Goal: Information Seeking & Learning: Learn about a topic

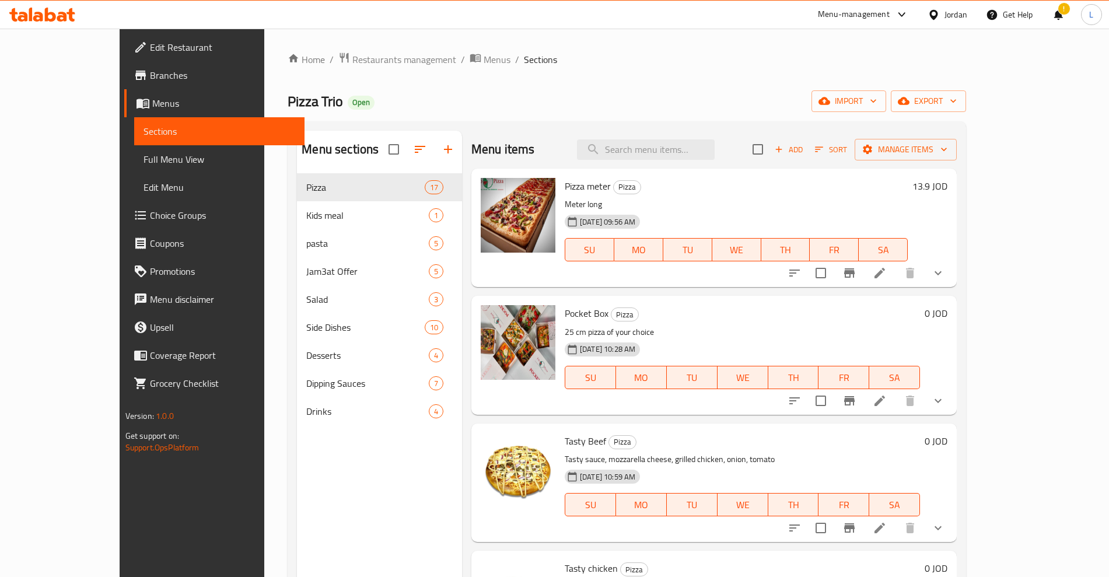
click at [565, 180] on span "Pizza meter" at bounding box center [588, 185] width 46 height 17
click at [565, 179] on span "Pizza meter" at bounding box center [588, 185] width 46 height 17
copy h6 "Pizza meter"
click at [565, 312] on span "Pocket Box" at bounding box center [587, 312] width 44 height 17
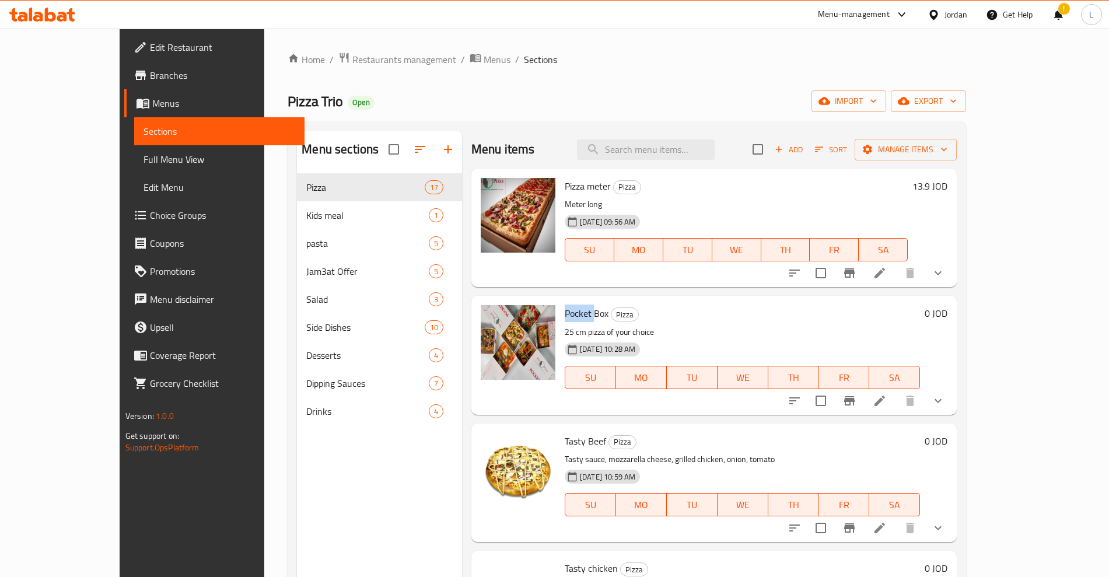
click at [565, 312] on span "Pocket Box" at bounding box center [587, 312] width 44 height 17
copy h6 "Pocket Box"
click at [565, 442] on span "Tasty Beef" at bounding box center [585, 440] width 41 height 17
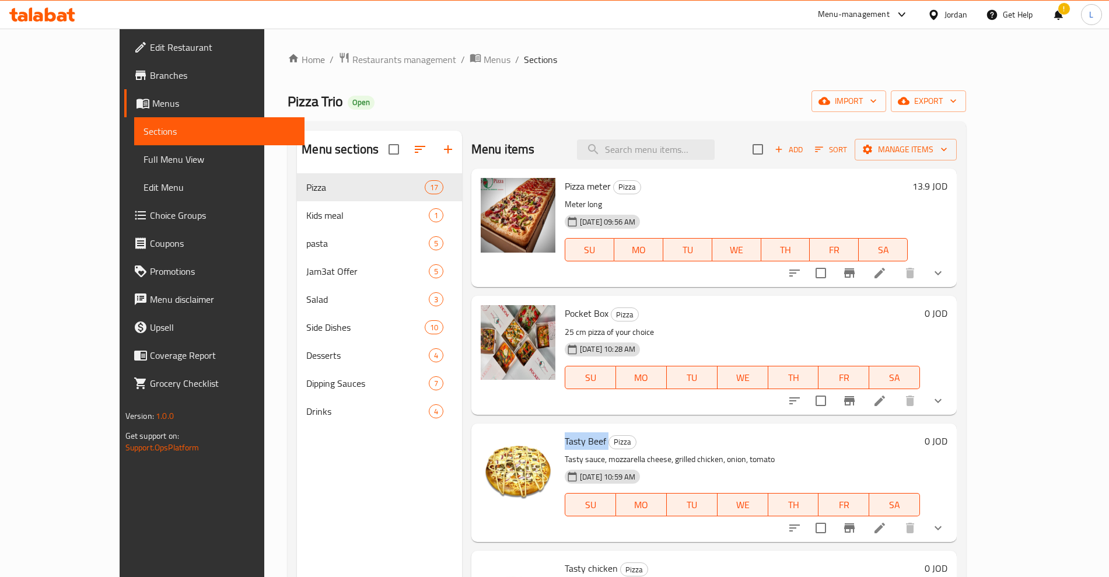
click at [565, 442] on span "Tasty Beef" at bounding box center [585, 440] width 41 height 17
copy h6 "Tasty Beef"
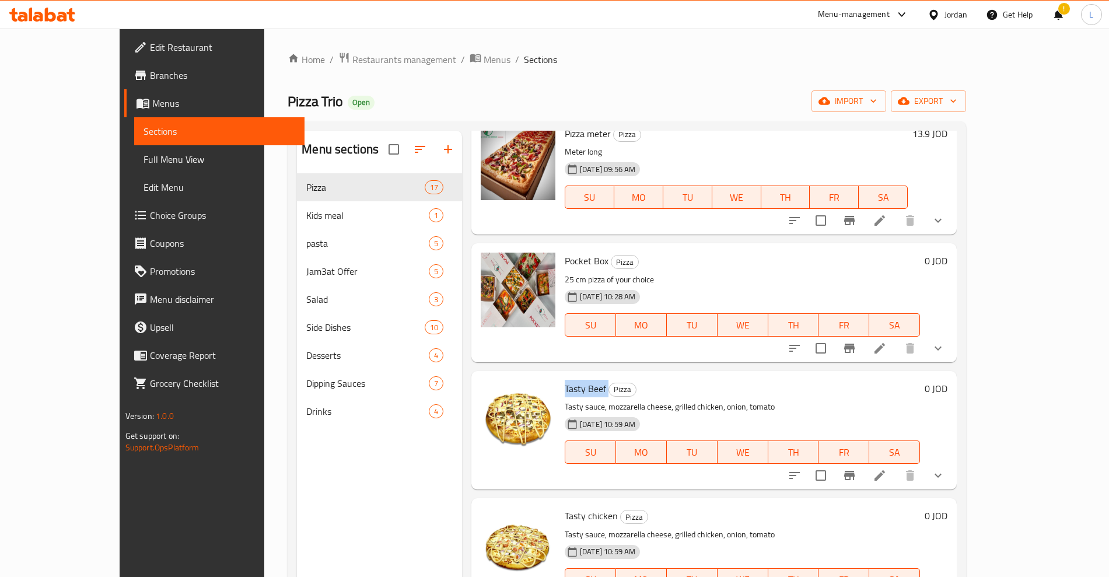
scroll to position [73, 0]
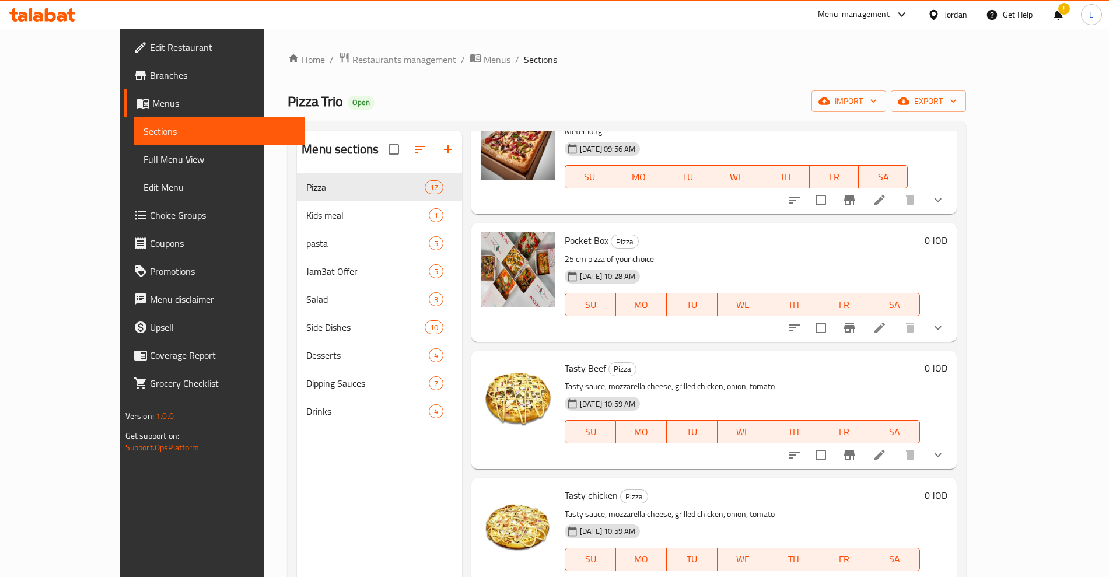
click at [565, 492] on span "Tasty chicken" at bounding box center [591, 494] width 53 height 17
copy h6 "Tasty chicken"
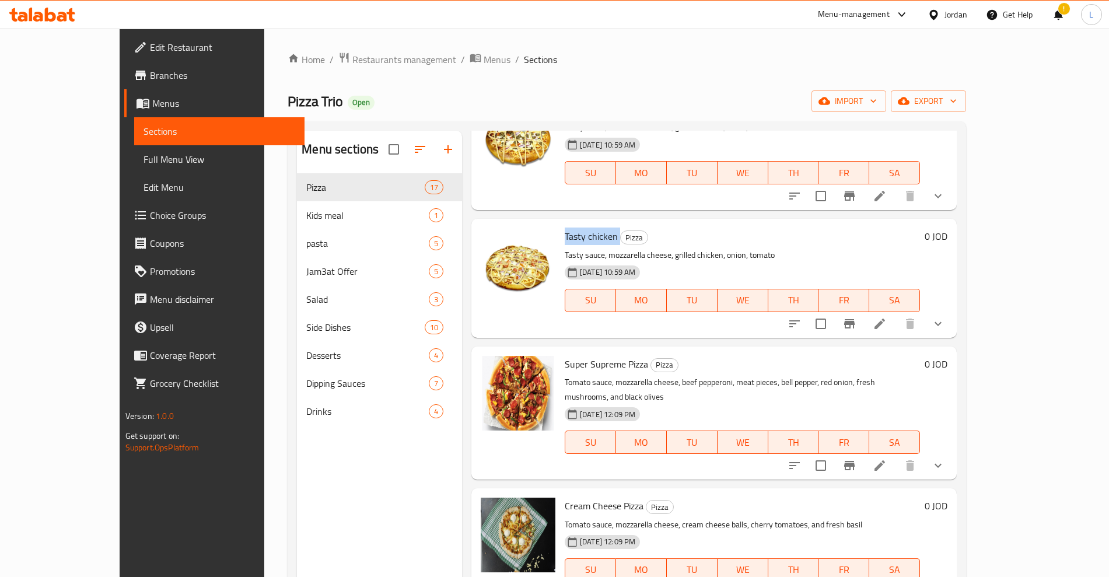
scroll to position [437, 0]
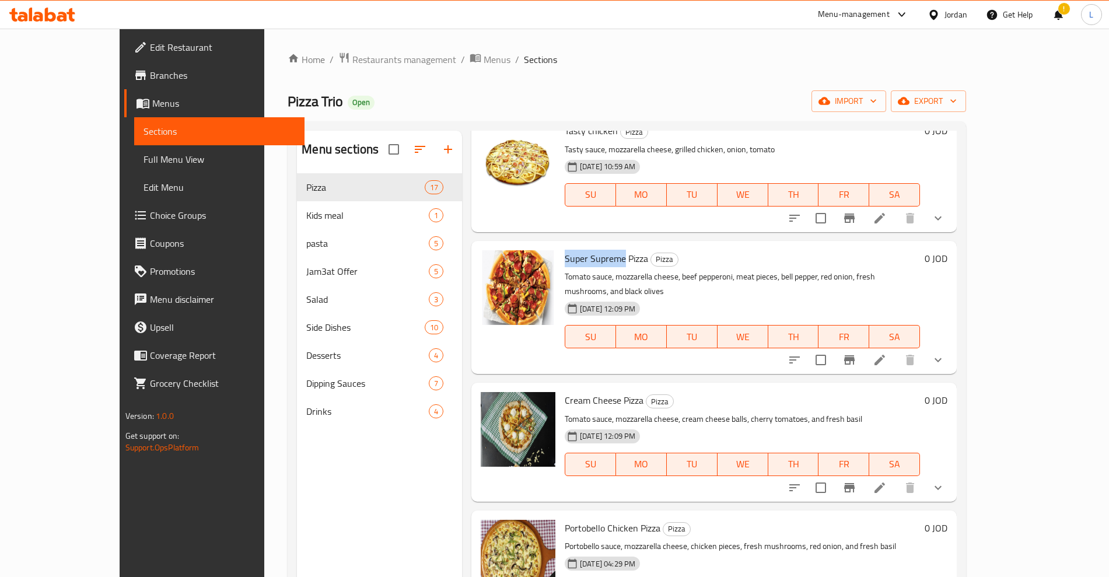
drag, startPoint x: 532, startPoint y: 257, endPoint x: 595, endPoint y: 260, distance: 62.5
click at [595, 260] on div "Super Supreme Pizza Pizza Tomato sauce, mozzarella cheese, beef pepperoni, meat…" at bounding box center [742, 308] width 364 height 124
copy span "Super Supreme"
drag, startPoint x: 534, startPoint y: 391, endPoint x: 588, endPoint y: 394, distance: 54.3
click at [588, 394] on span "Cream Cheese Pizza" at bounding box center [604, 399] width 79 height 17
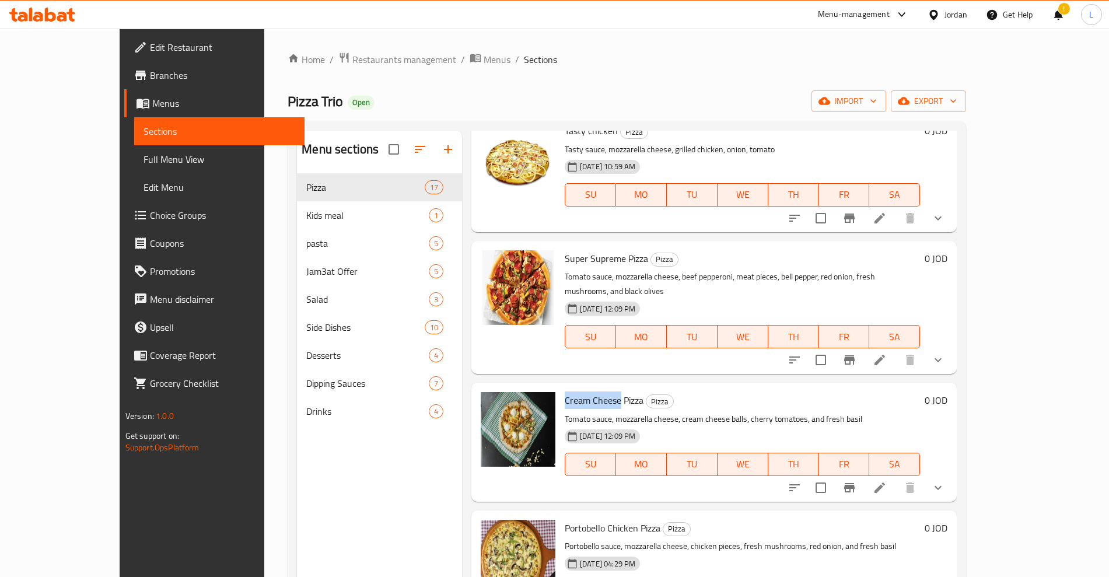
copy span "Cream Cheese"
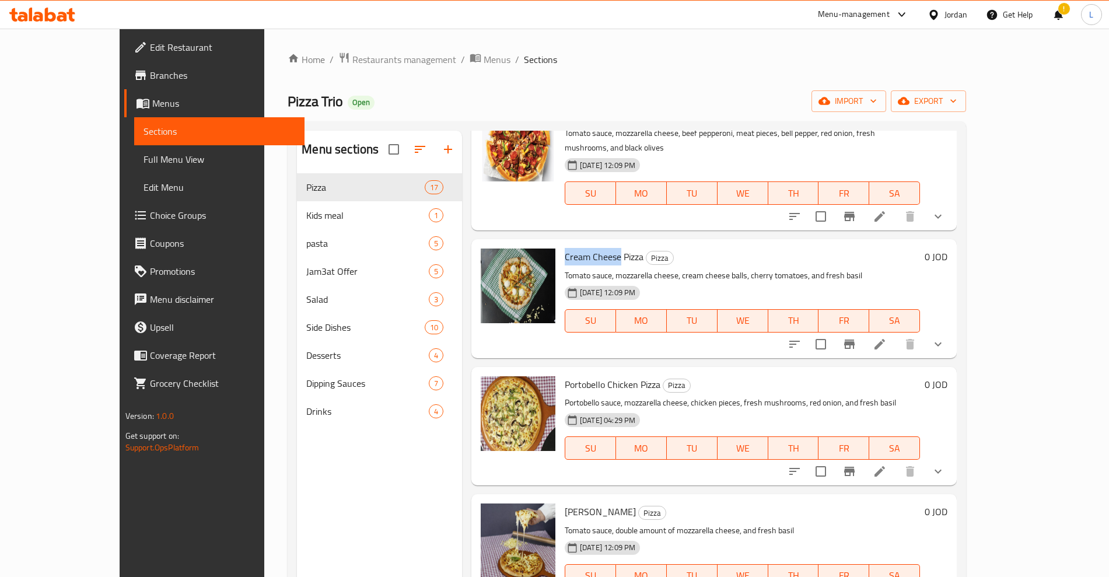
scroll to position [583, 0]
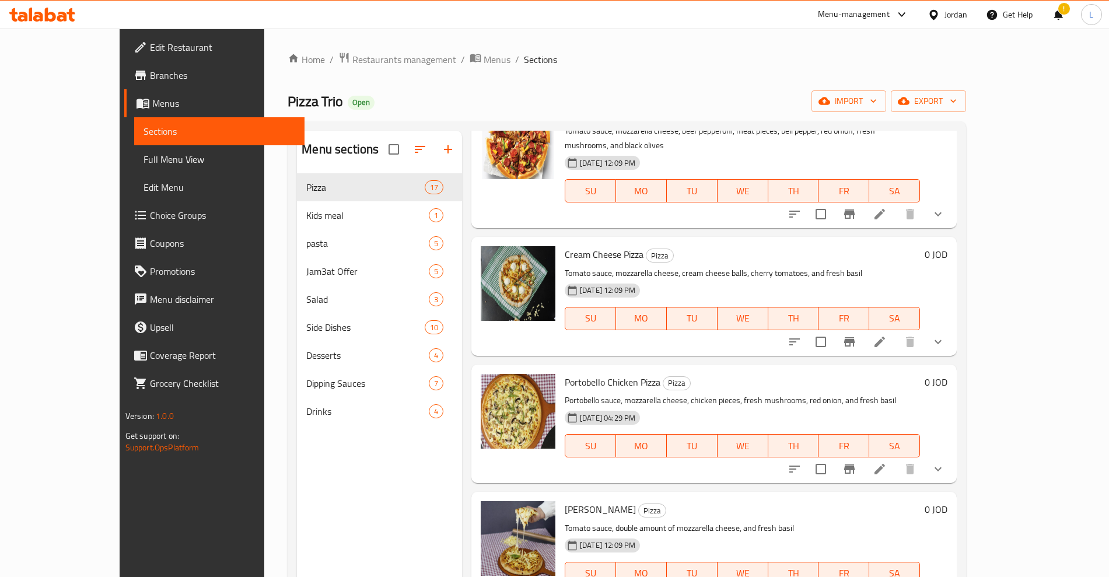
click at [565, 373] on span "Portobello Chicken Pizza" at bounding box center [613, 381] width 96 height 17
click at [566, 369] on div "Portobello Chicken Pizza Pizza Portobello sauce, mozzarella cheese, chicken pie…" at bounding box center [742, 423] width 364 height 109
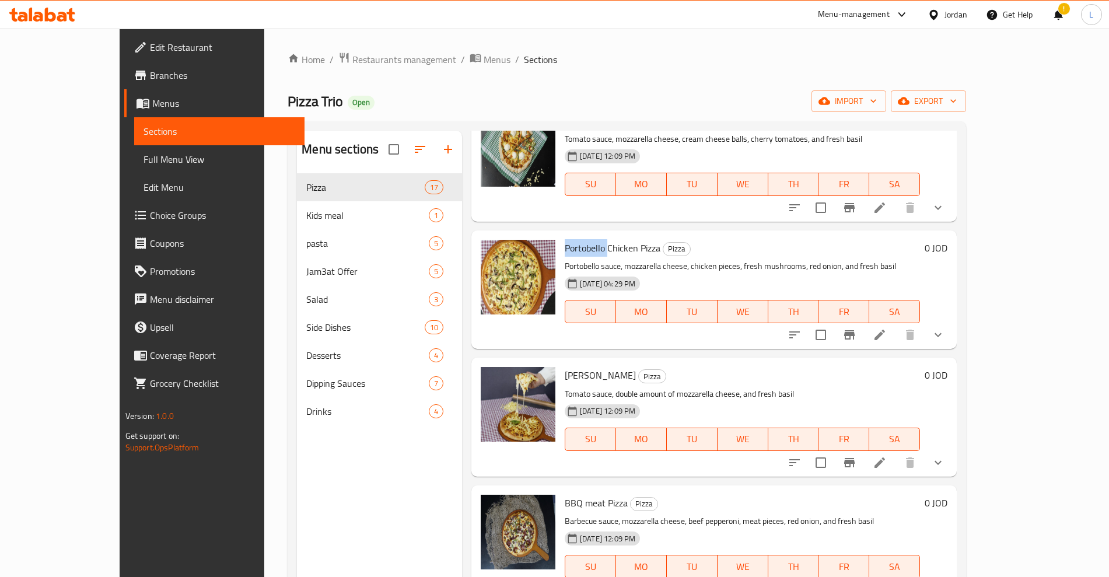
scroll to position [802, 0]
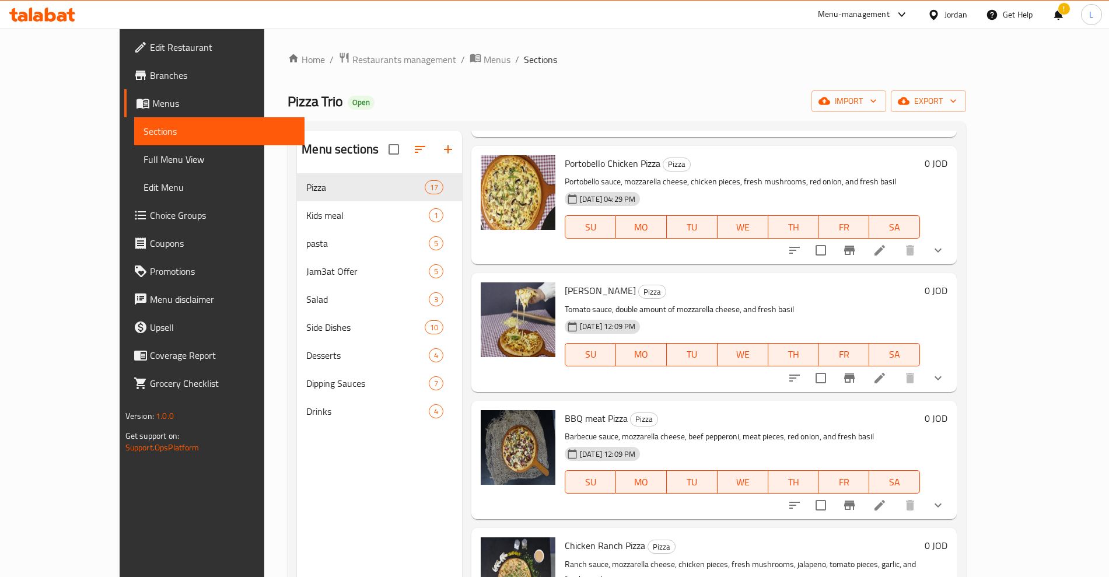
click at [565, 282] on span "[PERSON_NAME]" at bounding box center [600, 290] width 71 height 17
copy h6 "[PERSON_NAME]"
drag, startPoint x: 537, startPoint y: 402, endPoint x: 597, endPoint y: 399, distance: 60.1
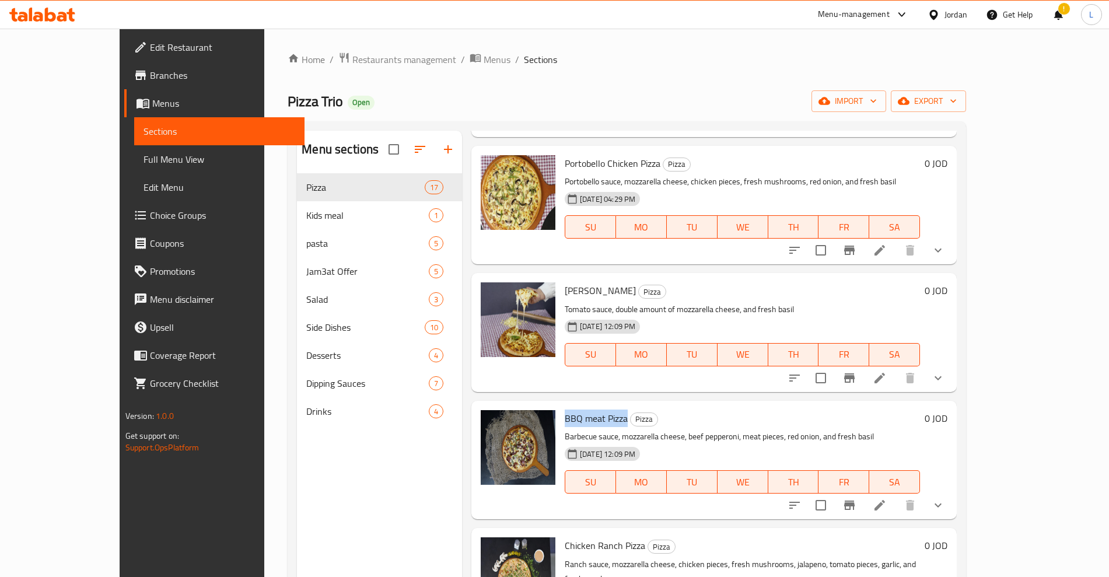
click at [597, 409] on span "BBQ meat Pizza" at bounding box center [596, 417] width 63 height 17
copy span "BBQ meat Pizza"
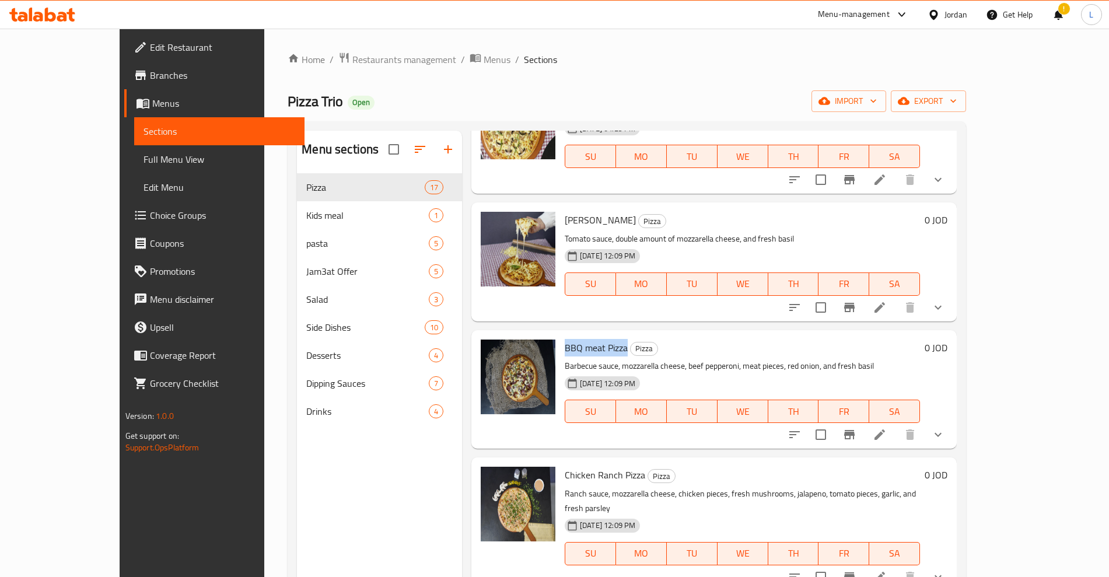
scroll to position [948, 0]
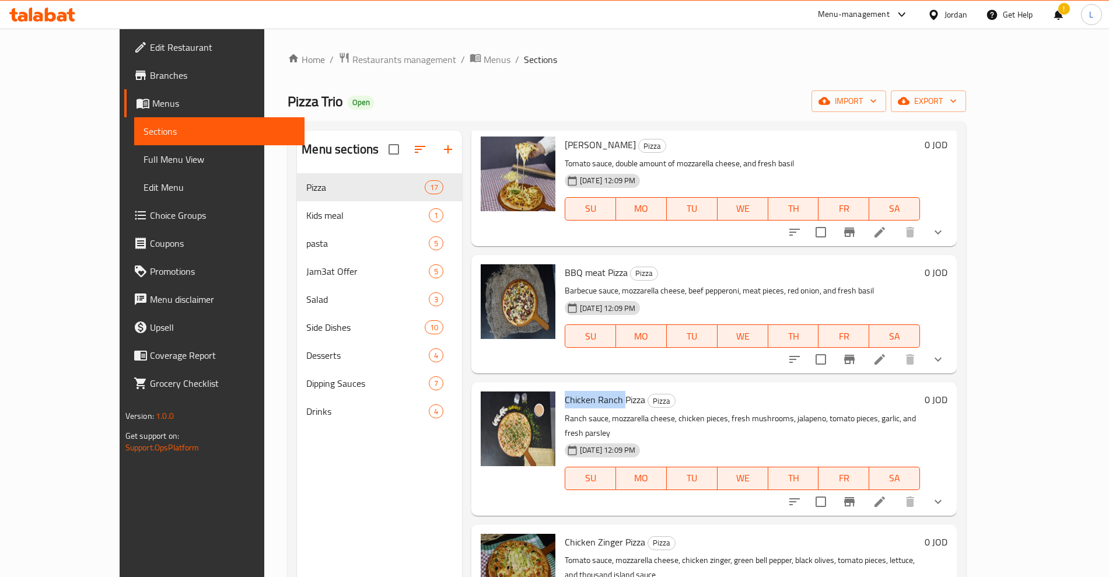
drag, startPoint x: 534, startPoint y: 387, endPoint x: 593, endPoint y: 390, distance: 59.5
click at [593, 390] on div "Chicken Ranch Pizza Pizza Ranch sauce, mozzarella cheese, chicken pieces, fresh…" at bounding box center [742, 449] width 364 height 124
copy span "Chicken Ranch"
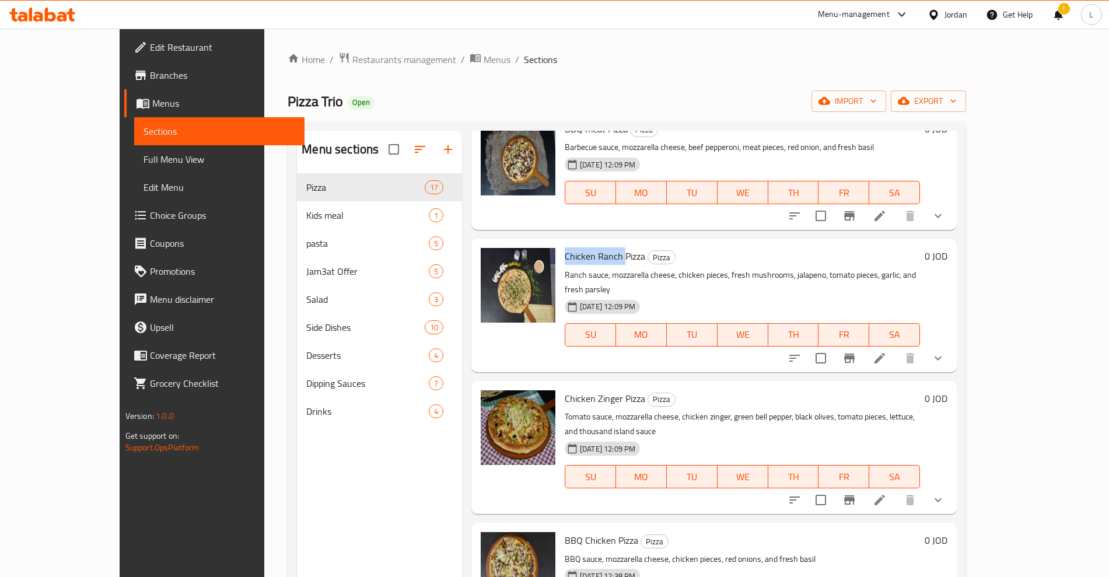
scroll to position [1093, 0]
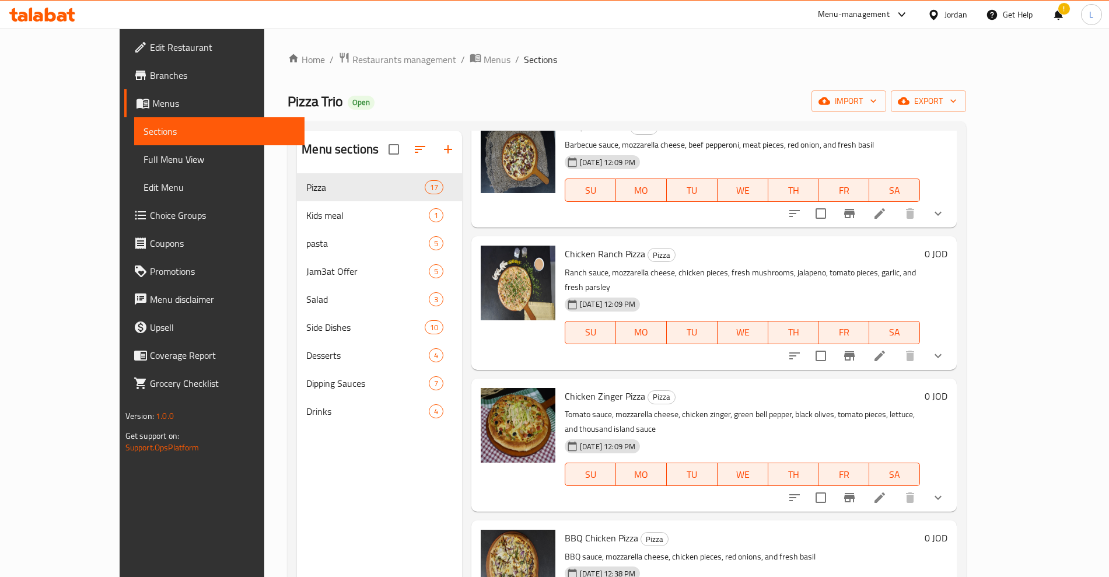
click at [576, 387] on span "Chicken Zinger Pizza" at bounding box center [605, 395] width 80 height 17
copy span "Zinger"
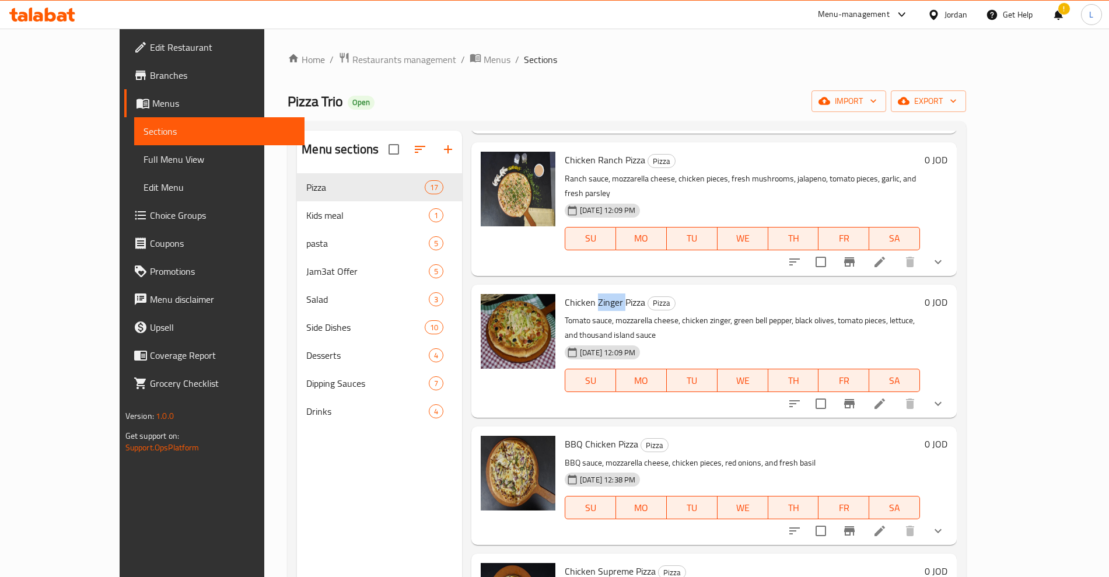
scroll to position [1239, 0]
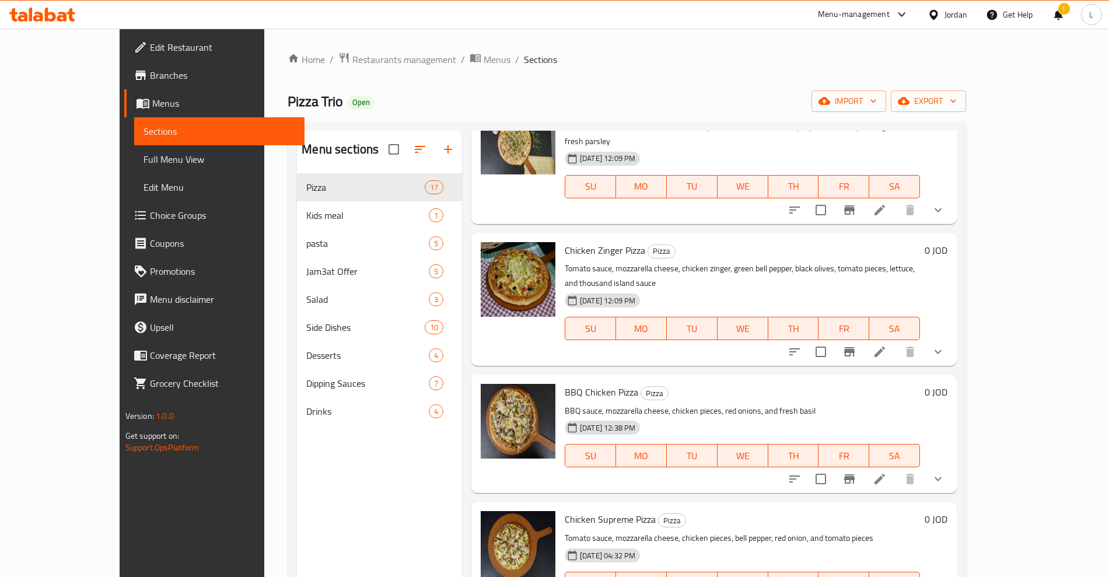
click at [565, 383] on span "BBQ Chicken Pizza" at bounding box center [601, 391] width 73 height 17
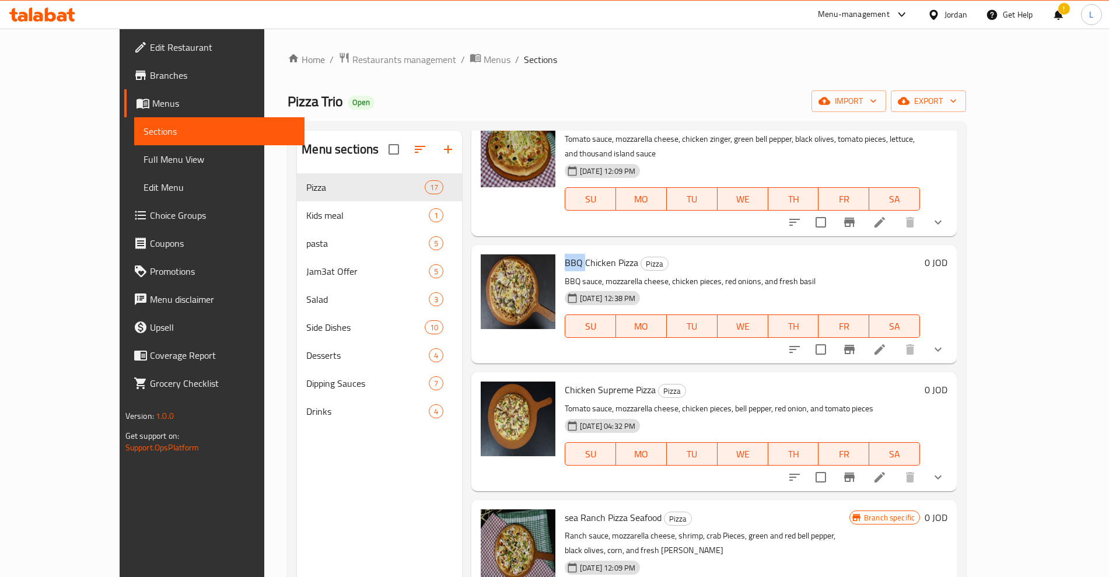
scroll to position [1385, 0]
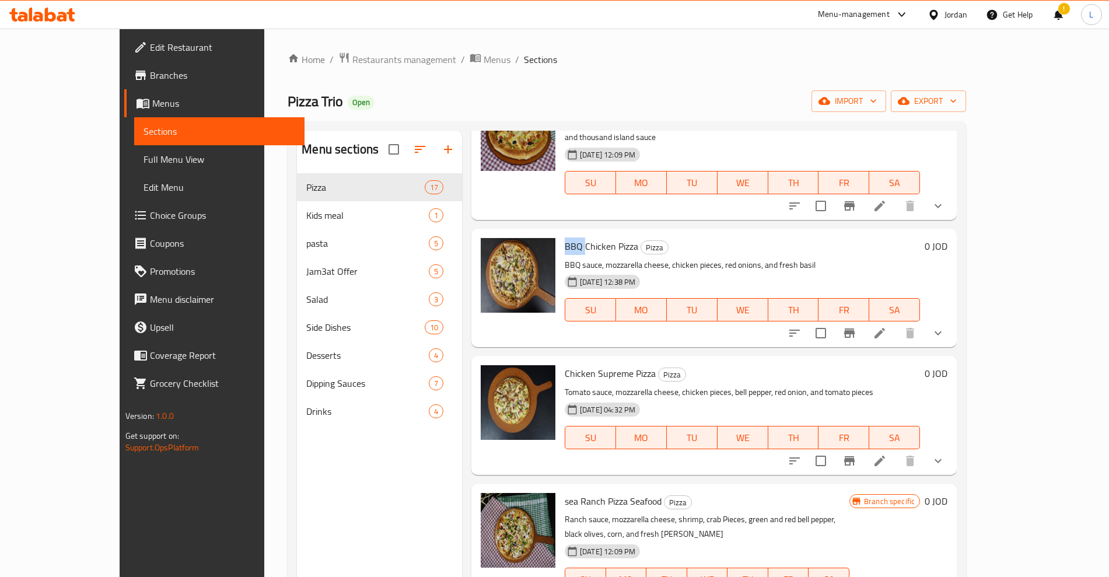
click at [565, 364] on span "Chicken Supreme Pizza" at bounding box center [610, 372] width 91 height 17
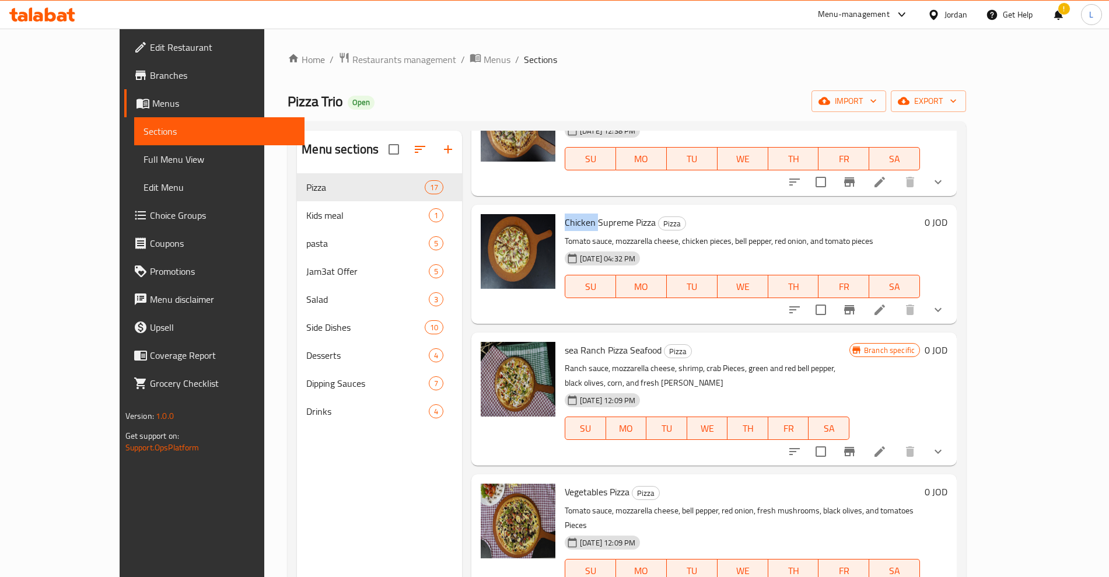
scroll to position [1604, 0]
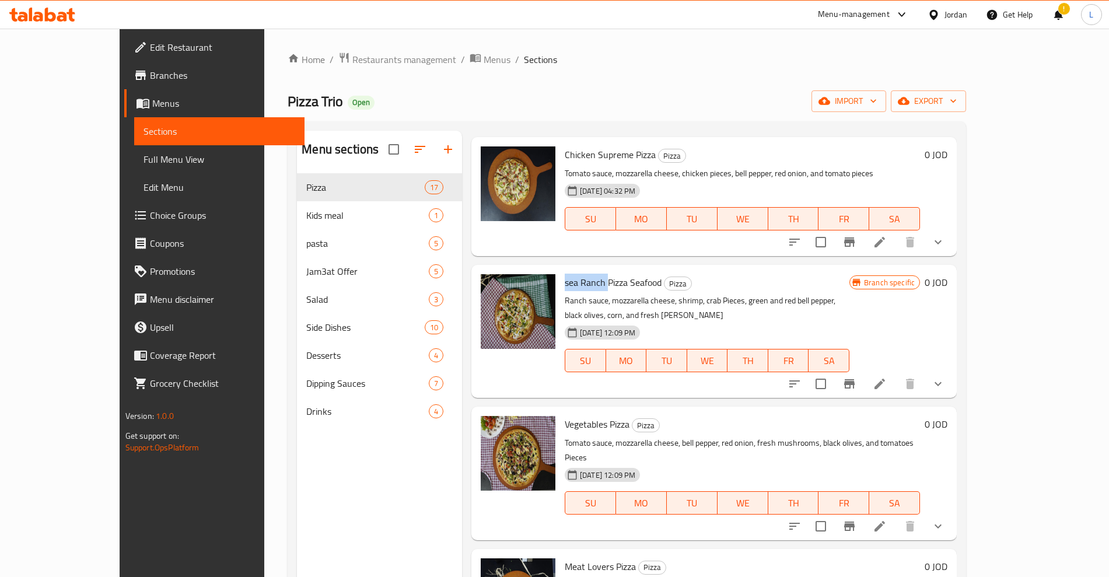
drag, startPoint x: 536, startPoint y: 239, endPoint x: 577, endPoint y: 241, distance: 41.5
click at [577, 274] on span "sea Ranch Pizza Seafood" at bounding box center [613, 282] width 97 height 17
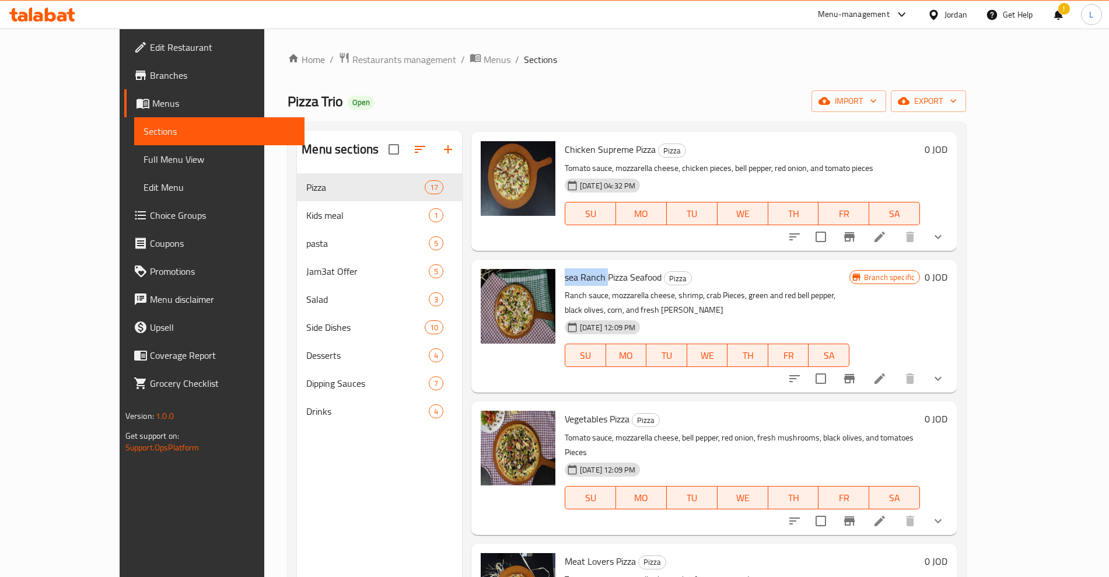
scroll to position [1618, 0]
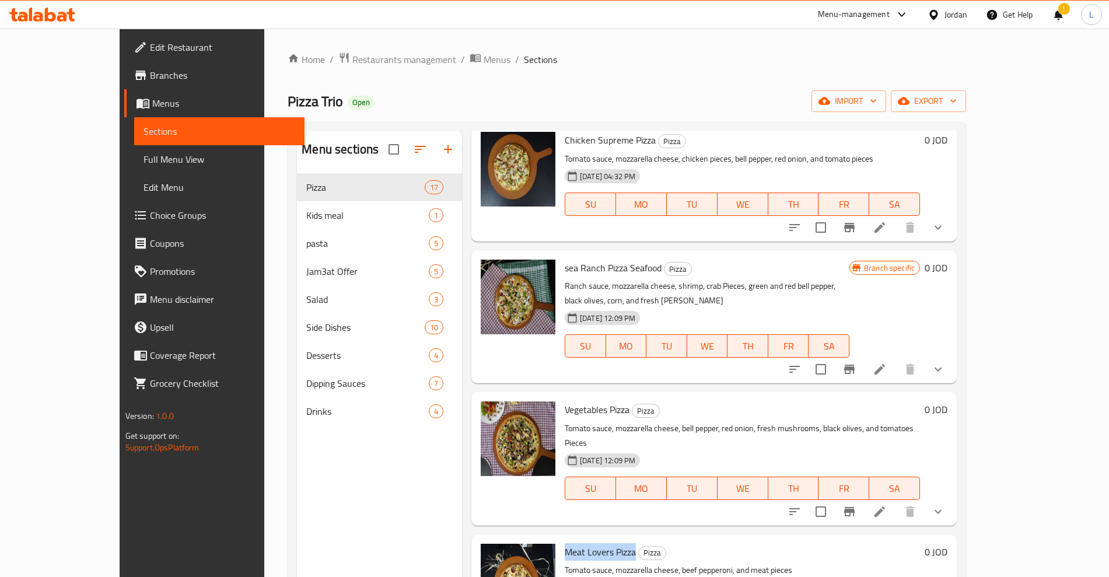
drag, startPoint x: 534, startPoint y: 481, endPoint x: 606, endPoint y: 474, distance: 72.0
click at [606, 544] on h6 "Meat Lovers Pizza Pizza" at bounding box center [742, 552] width 355 height 16
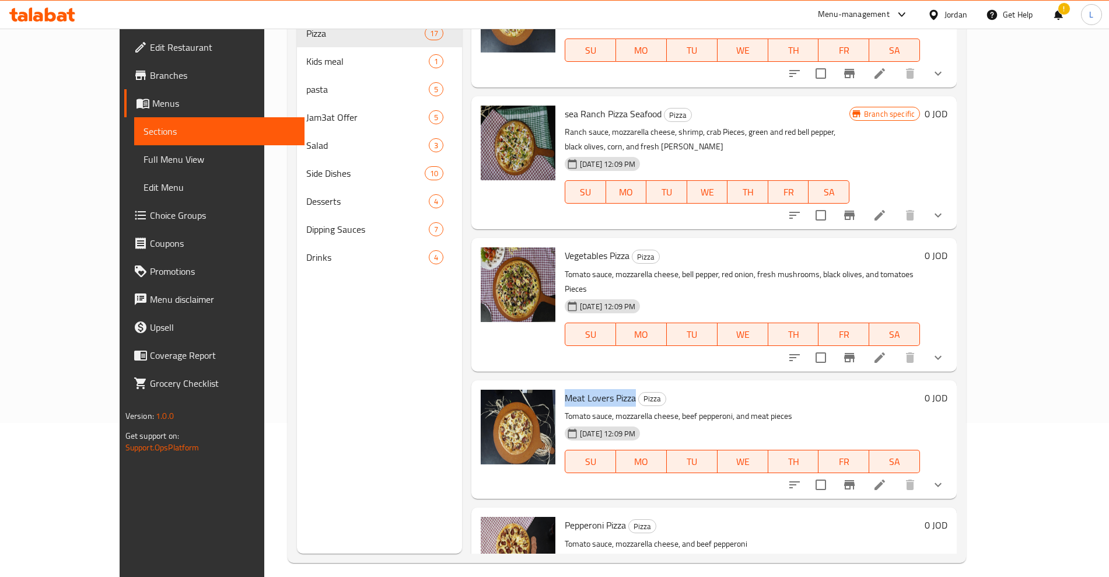
scroll to position [163, 0]
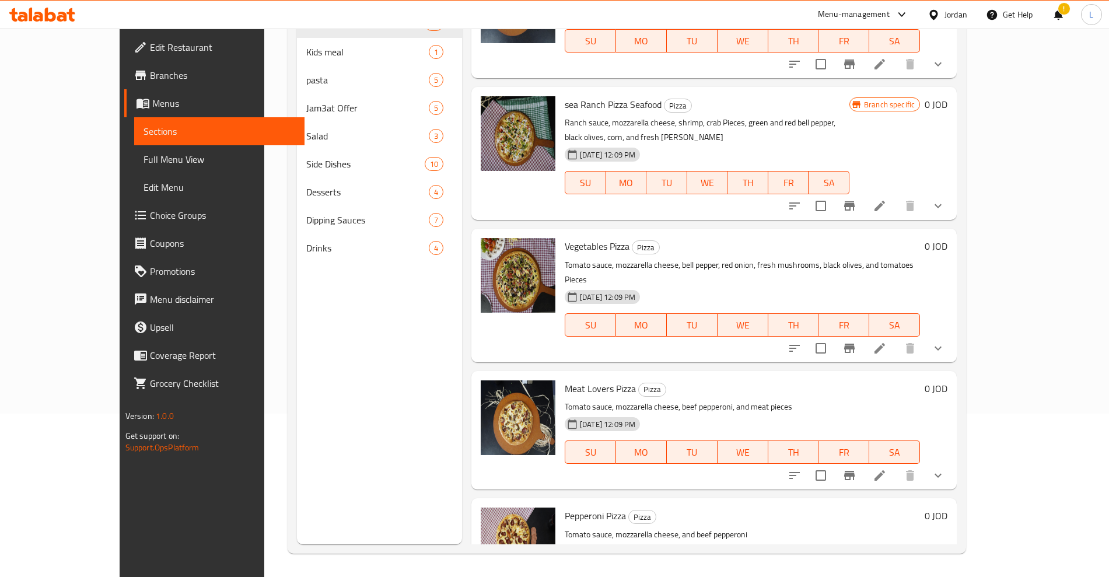
click at [565, 507] on span "Pepperoni Pizza" at bounding box center [595, 515] width 61 height 17
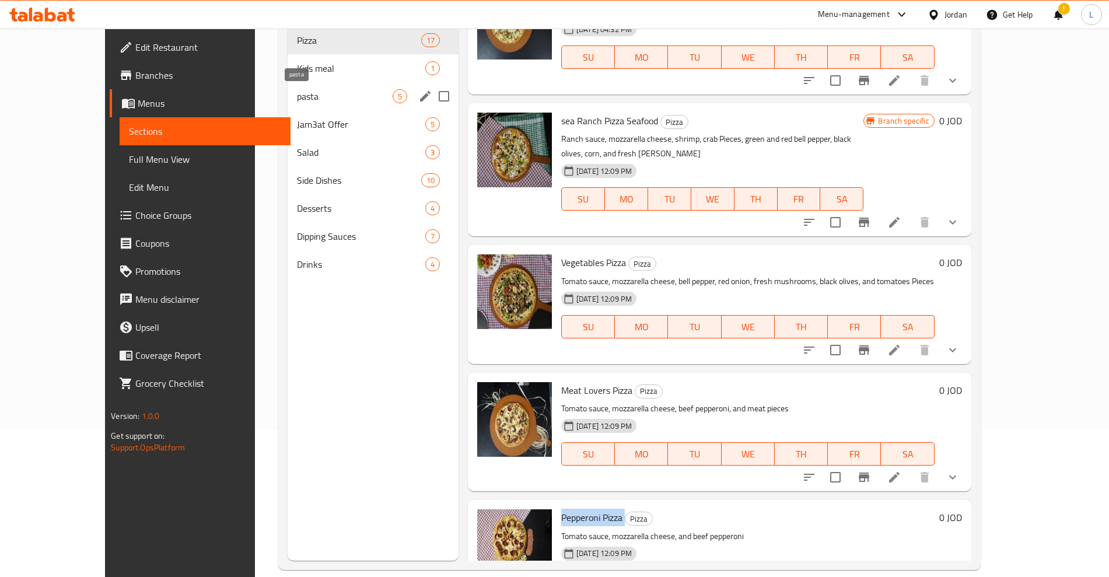
scroll to position [90, 0]
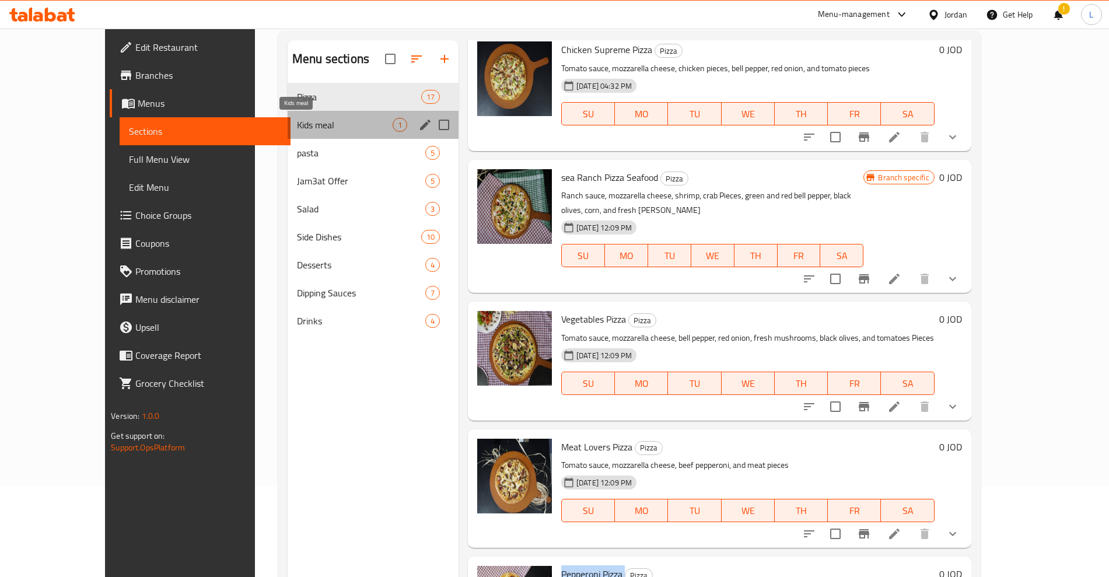
click at [297, 127] on span "Kids meal" at bounding box center [345, 125] width 96 height 14
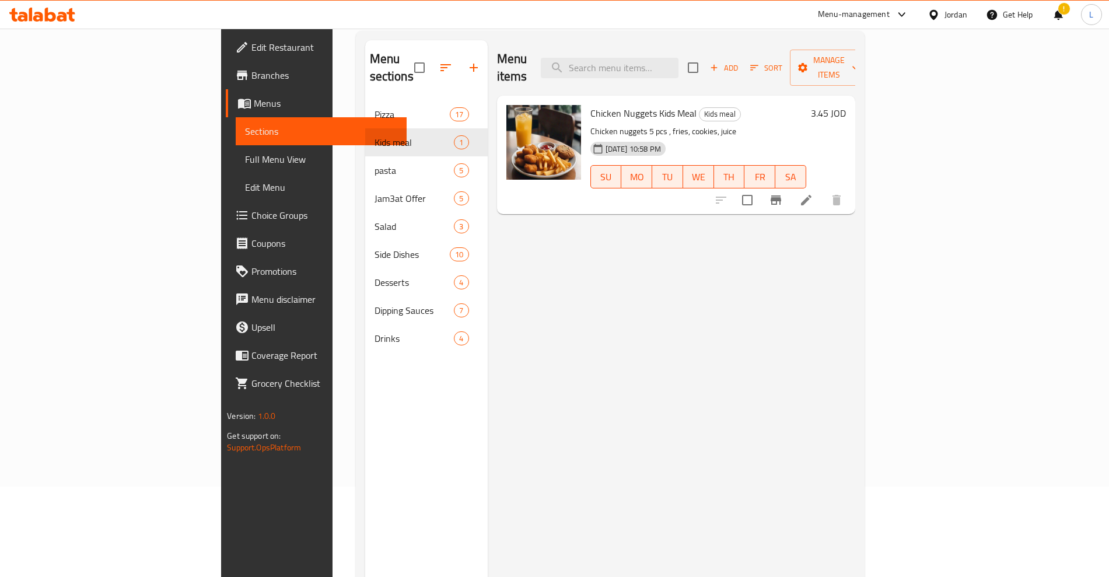
click at [590, 104] on span "Chicken Nuggets Kids Meal" at bounding box center [643, 112] width 106 height 17
click at [607, 104] on span "Chicken Nuggets Kids Meal" at bounding box center [643, 112] width 106 height 17
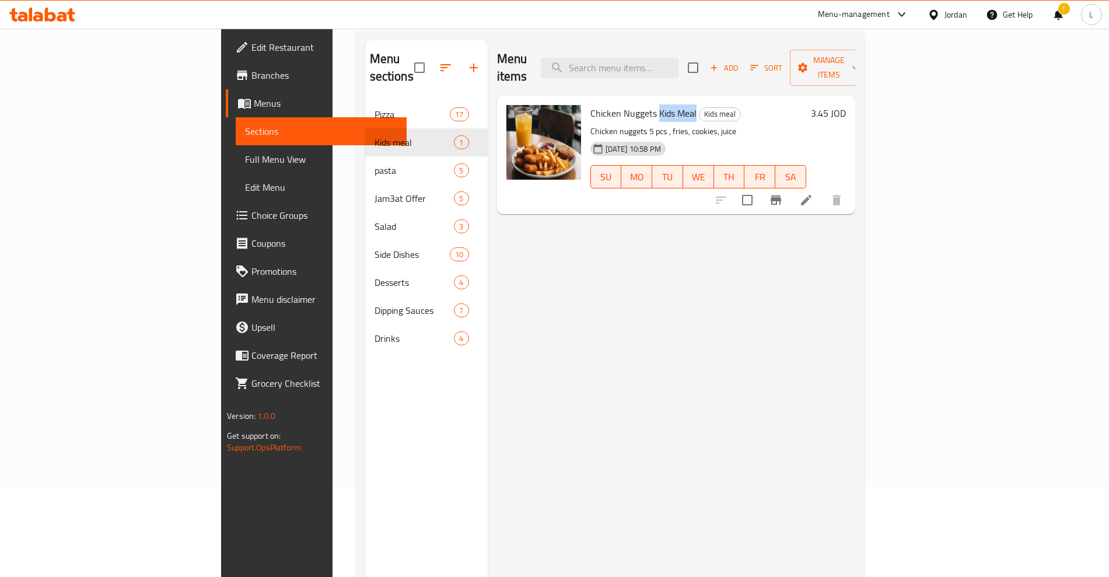
drag, startPoint x: 602, startPoint y: 97, endPoint x: 641, endPoint y: 94, distance: 38.6
click at [641, 105] on h6 "Chicken Nuggets Kids Meal Kids meal" at bounding box center [698, 113] width 216 height 16
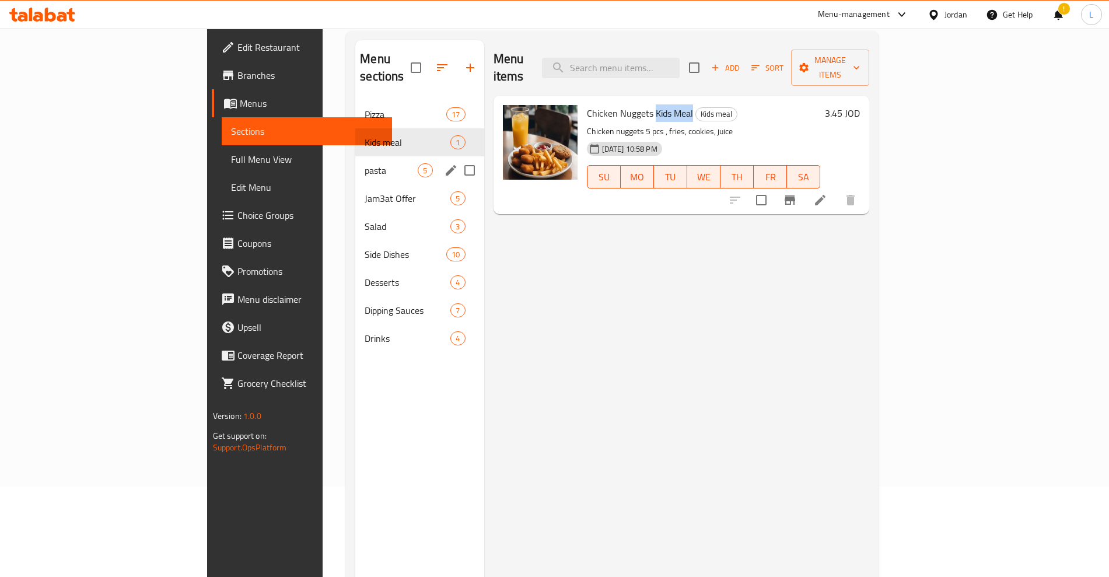
click at [355, 156] on div "pasta 5" at bounding box center [419, 170] width 128 height 28
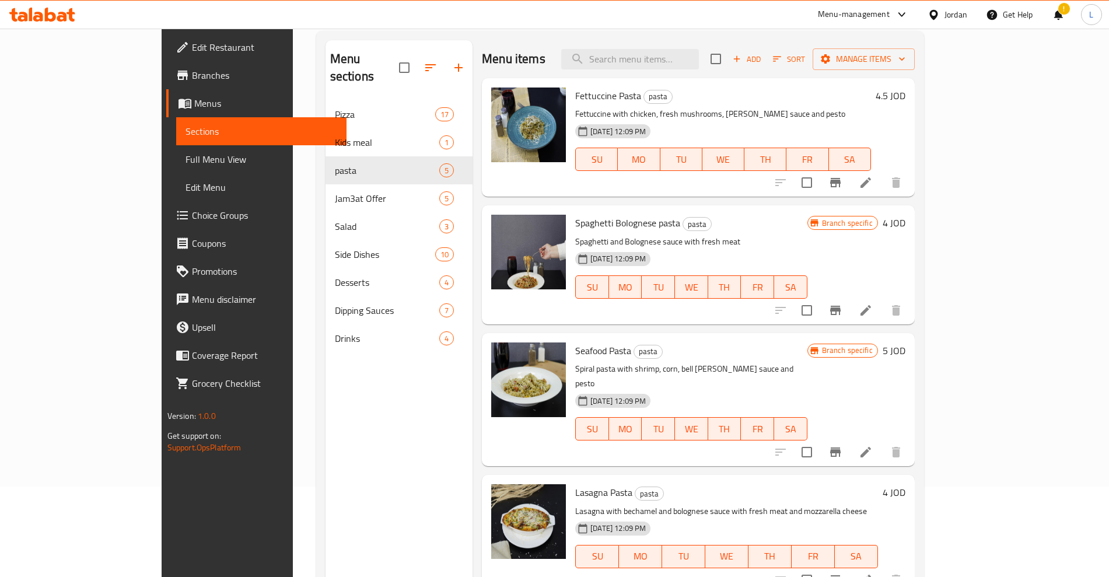
click at [591, 94] on span "Fettuccine Pasta" at bounding box center [608, 95] width 66 height 17
click at [570, 83] on div "Fettuccine Pasta pasta Fettuccine with chicken, fresh mushrooms, [PERSON_NAME] …" at bounding box center [722, 137] width 305 height 109
click at [575, 226] on span "Spaghetti Bolognese pasta" at bounding box center [627, 222] width 105 height 17
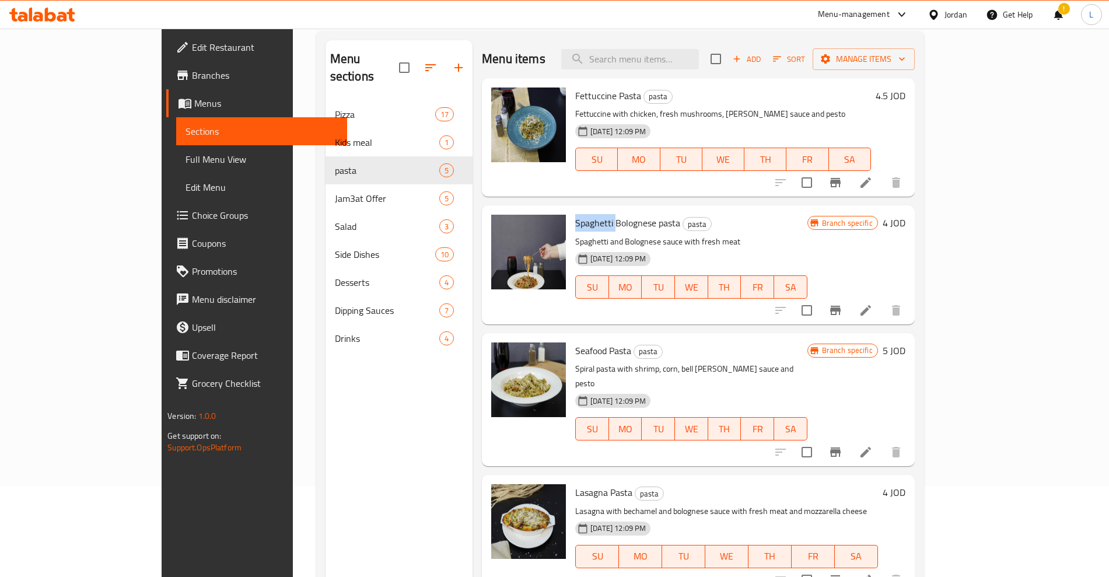
click at [575, 225] on span "Spaghetti Bolognese pasta" at bounding box center [627, 222] width 105 height 17
click at [593, 220] on span "Spaghetti Bolognese pasta" at bounding box center [627, 222] width 105 height 17
click at [570, 341] on div "Seafood Pasta pasta Spiral pasta with shrimp, corn, bell [PERSON_NAME] sauce an…" at bounding box center [690, 400] width 241 height 124
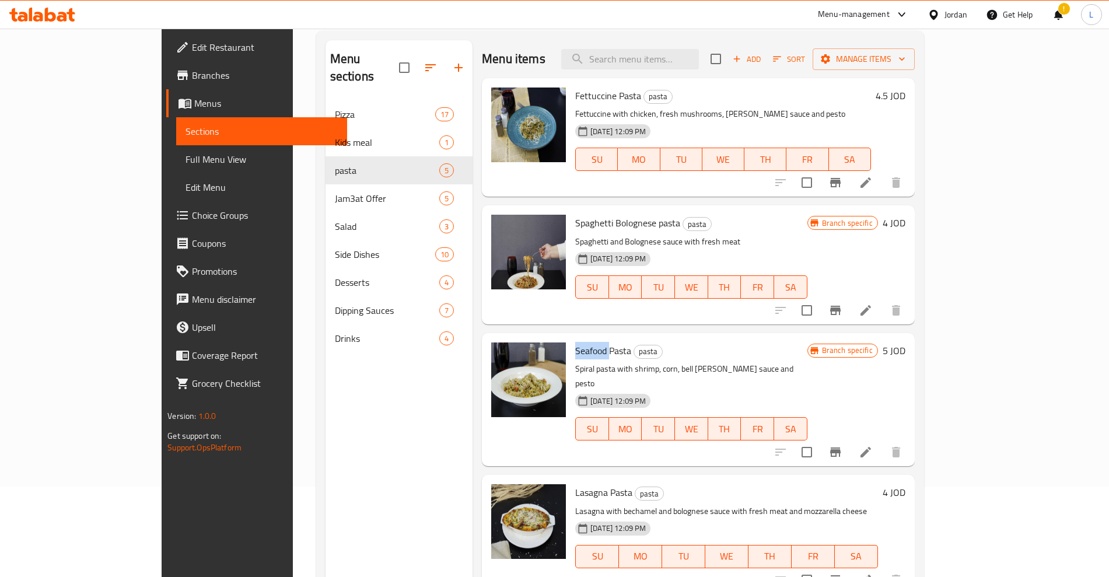
click at [575, 349] on span "Seafood Pasta" at bounding box center [603, 350] width 56 height 17
click at [575, 350] on span "Seafood Pasta" at bounding box center [603, 350] width 56 height 17
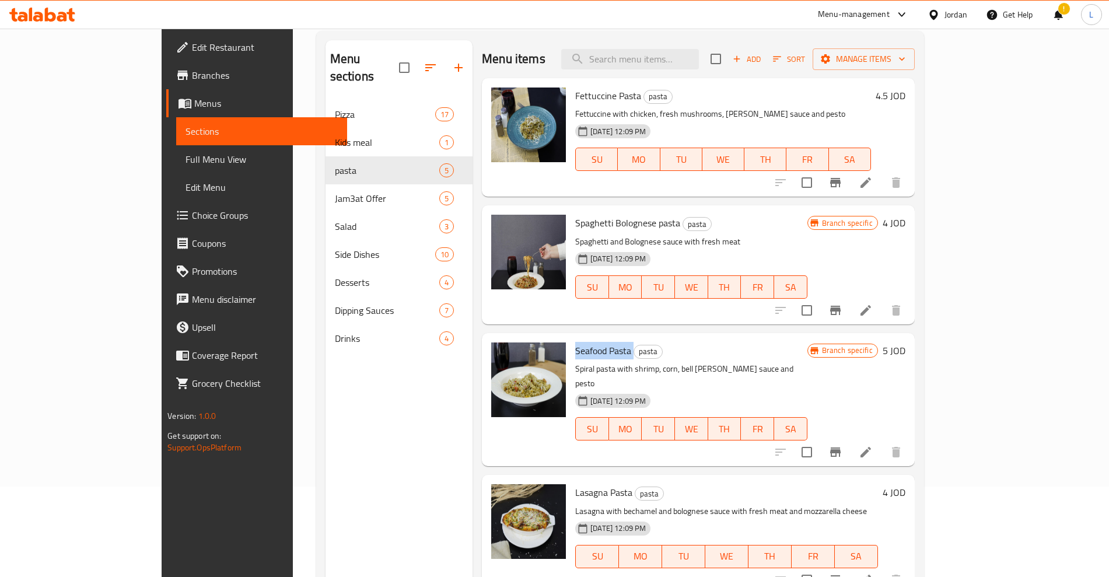
click at [575, 355] on span "Seafood Pasta" at bounding box center [603, 350] width 56 height 17
click at [575, 354] on span "Seafood Pasta" at bounding box center [603, 350] width 56 height 17
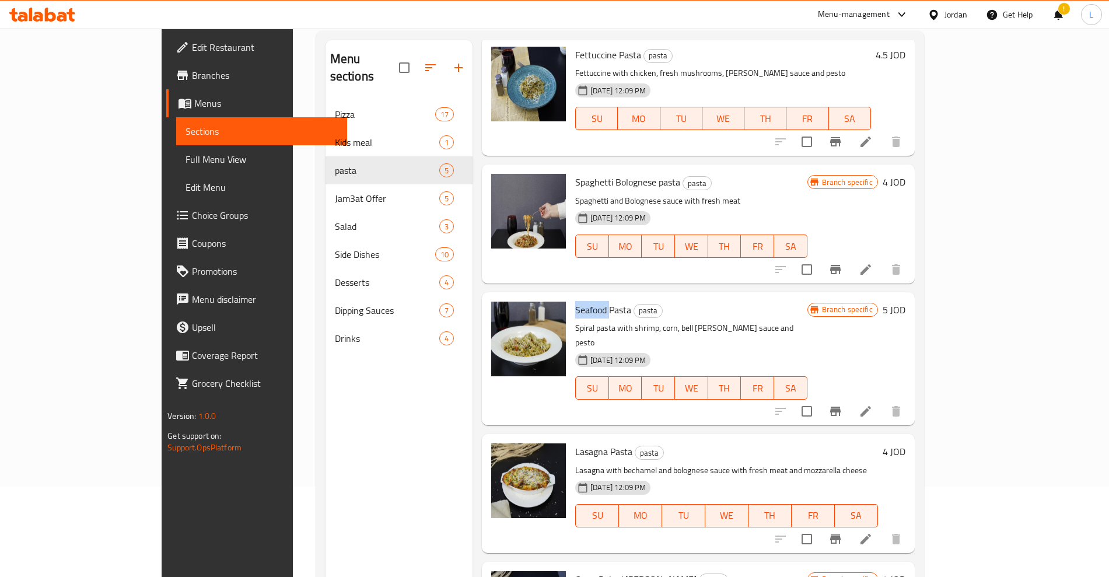
scroll to position [89, 0]
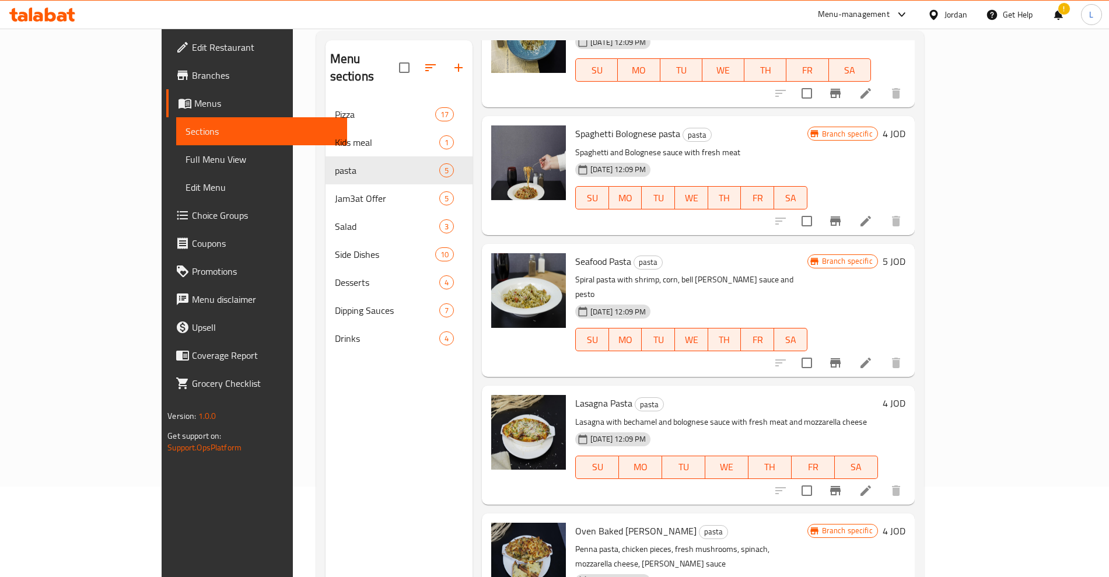
click at [575, 394] on span "Lasagna Pasta" at bounding box center [603, 402] width 57 height 17
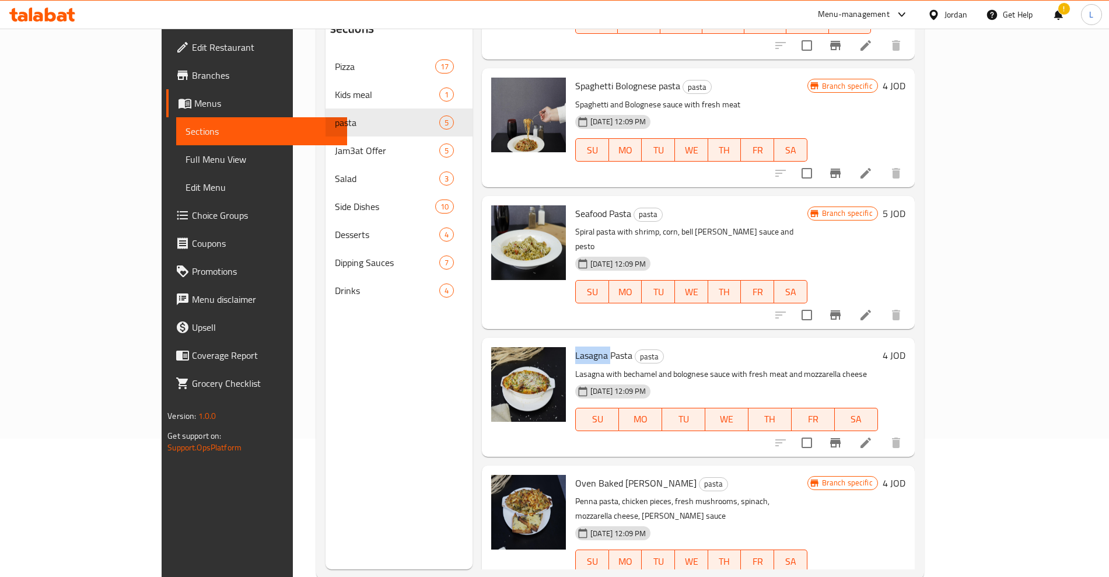
scroll to position [163, 0]
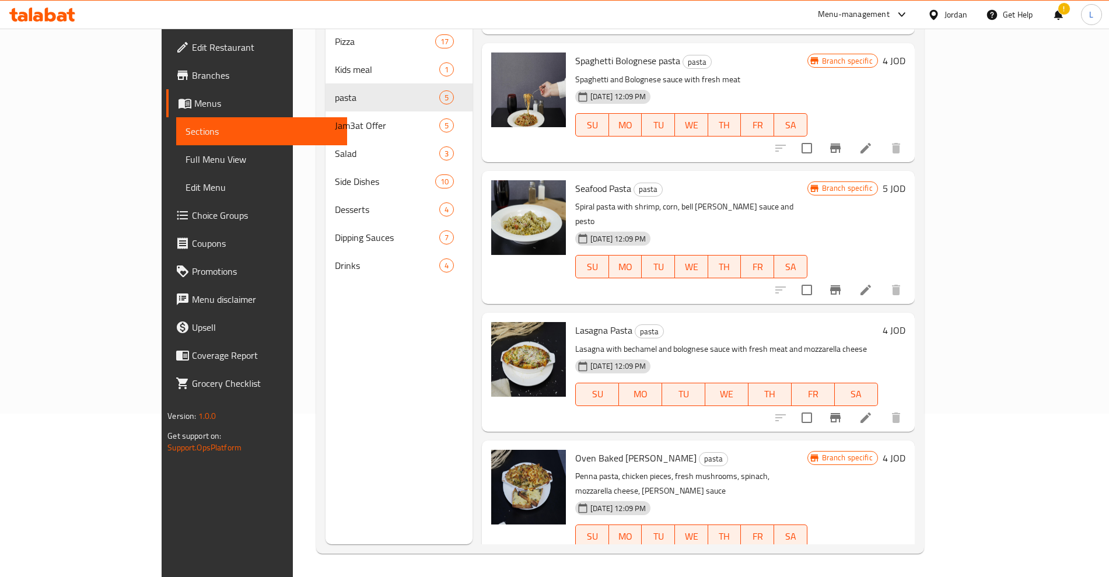
click at [575, 449] on span "Oven Baked [PERSON_NAME]" at bounding box center [635, 457] width 121 height 17
click at [593, 449] on span "Oven Baked [PERSON_NAME]" at bounding box center [635, 457] width 121 height 17
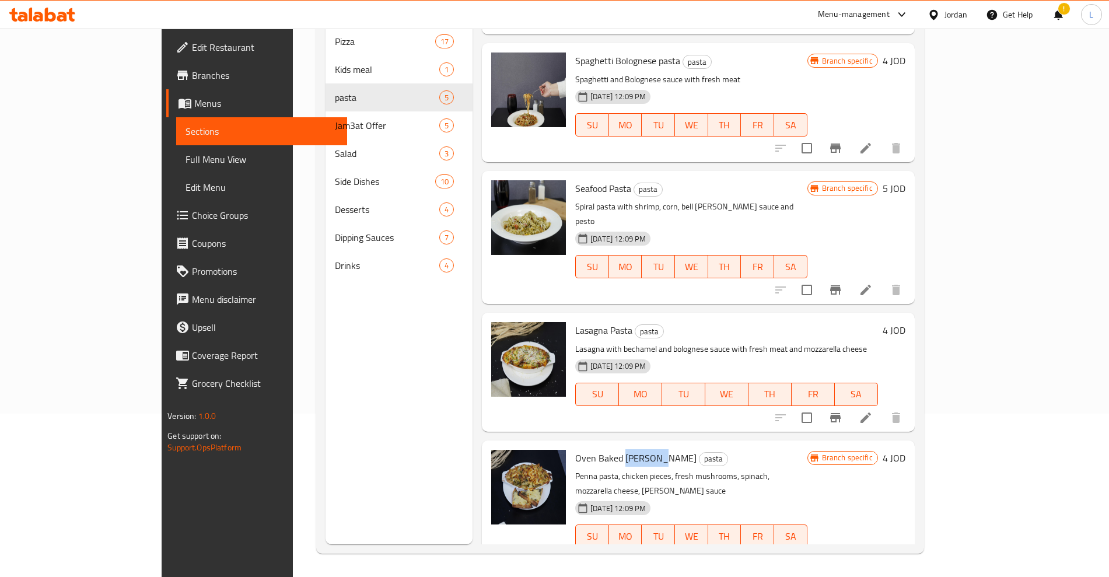
click at [593, 449] on span "Oven Baked [PERSON_NAME]" at bounding box center [635, 457] width 121 height 17
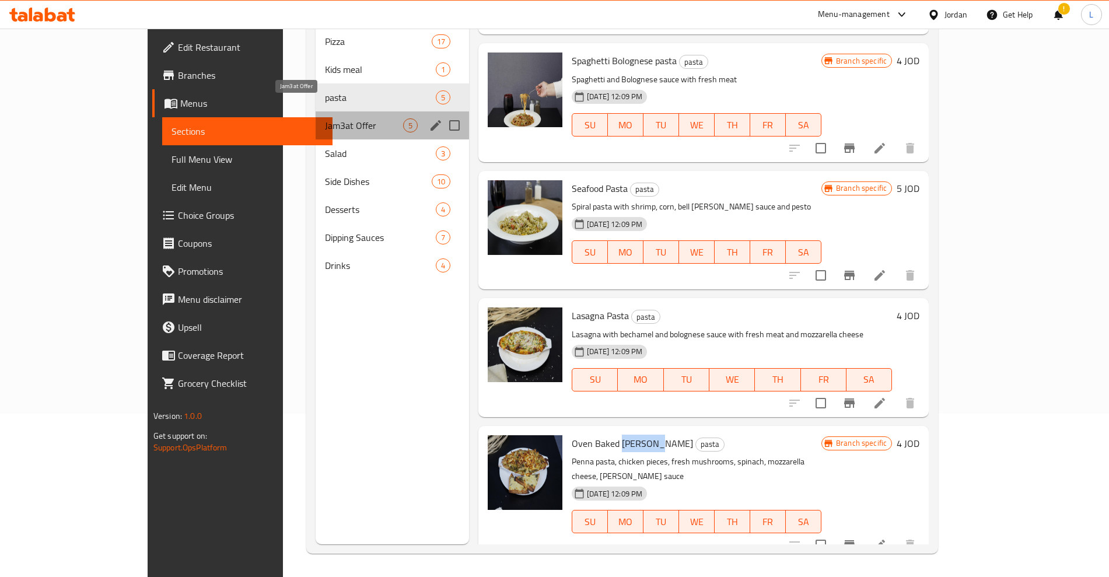
click at [325, 118] on span "Jam3at Offer" at bounding box center [364, 125] width 78 height 14
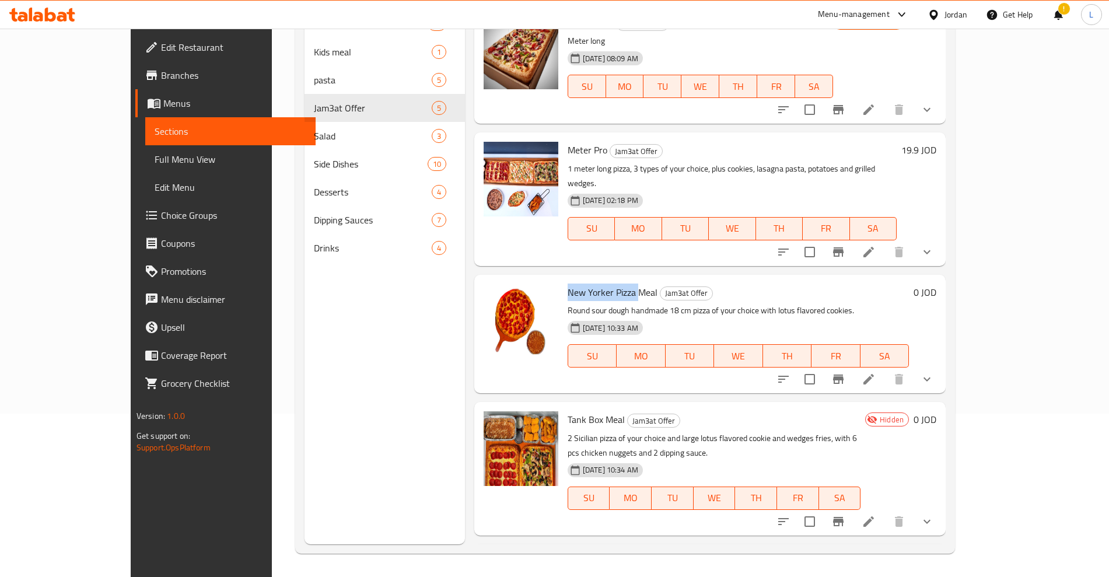
drag, startPoint x: 534, startPoint y: 278, endPoint x: 607, endPoint y: 279, distance: 72.3
click at [607, 283] on span "New Yorker Pizza Meal" at bounding box center [612, 291] width 90 height 17
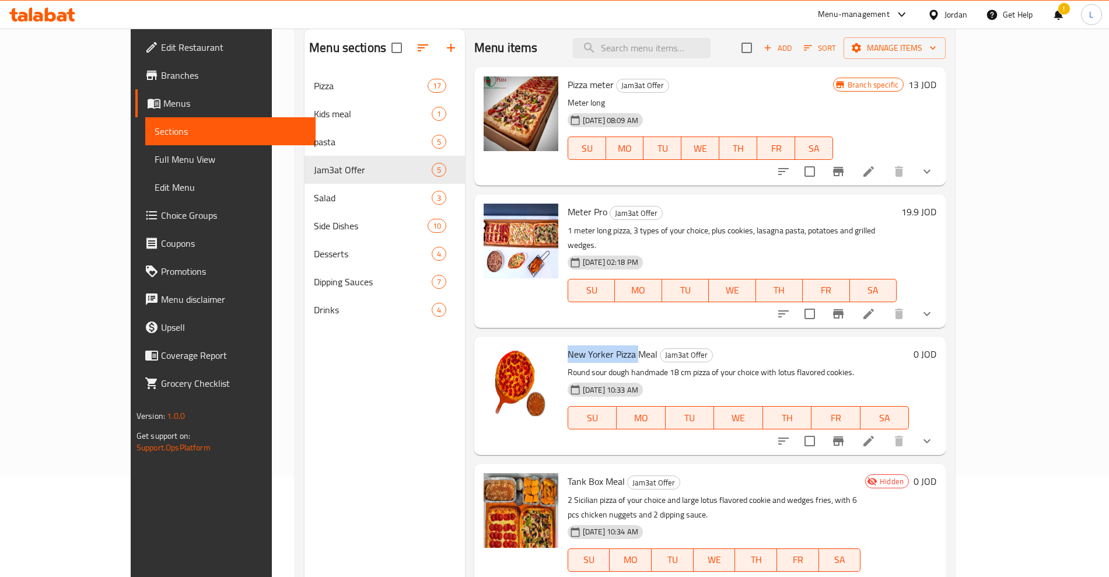
scroll to position [163, 0]
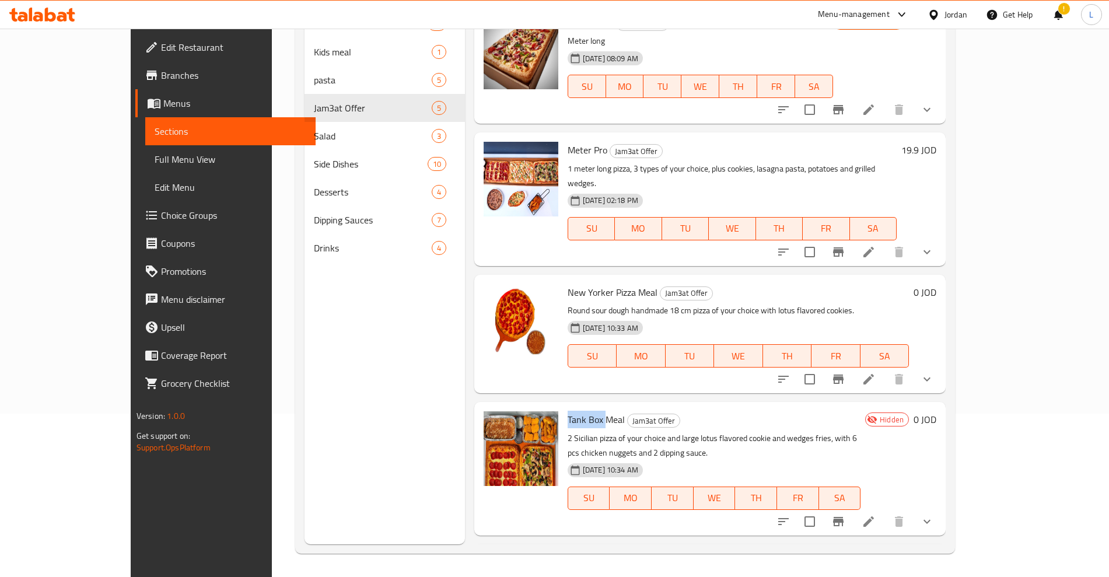
drag, startPoint x: 537, startPoint y: 408, endPoint x: 574, endPoint y: 408, distance: 37.3
click at [574, 411] on span "Tank Box Meal" at bounding box center [595, 419] width 57 height 17
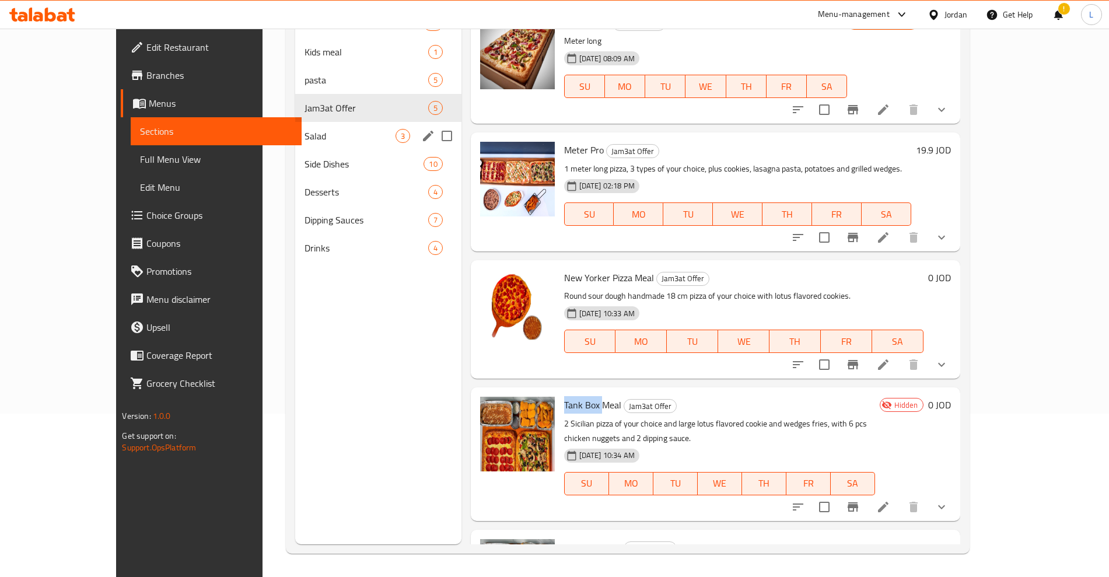
click at [304, 138] on span "Salad" at bounding box center [349, 136] width 91 height 14
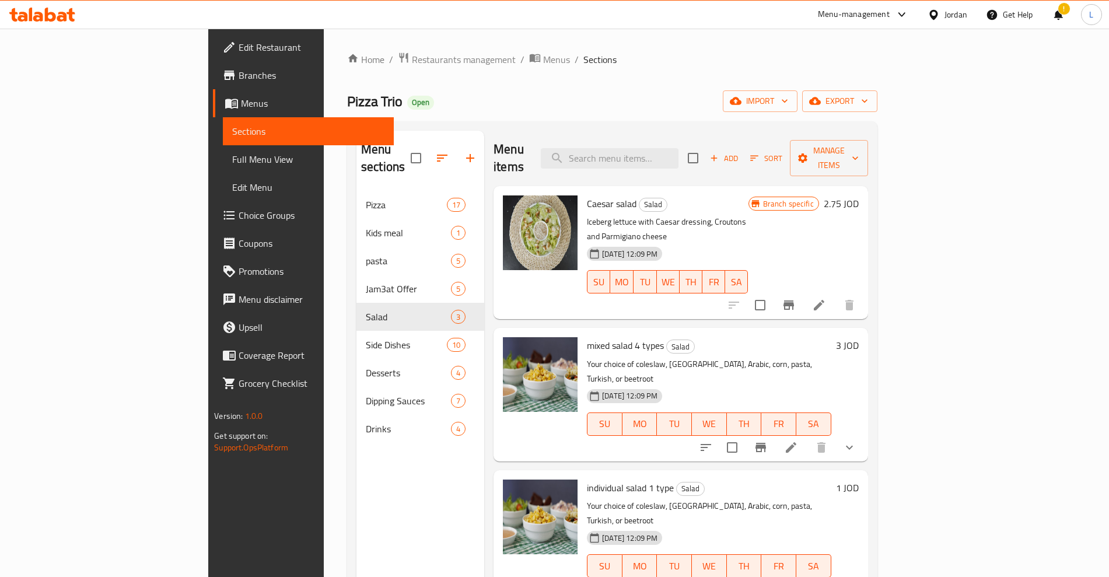
click at [587, 195] on span "Caesar salad" at bounding box center [612, 203] width 50 height 17
click at [582, 191] on div "Caesar salad Salad Iceberg lettuce with Caesar dressing, Croutons and Parmigian…" at bounding box center [667, 253] width 170 height 124
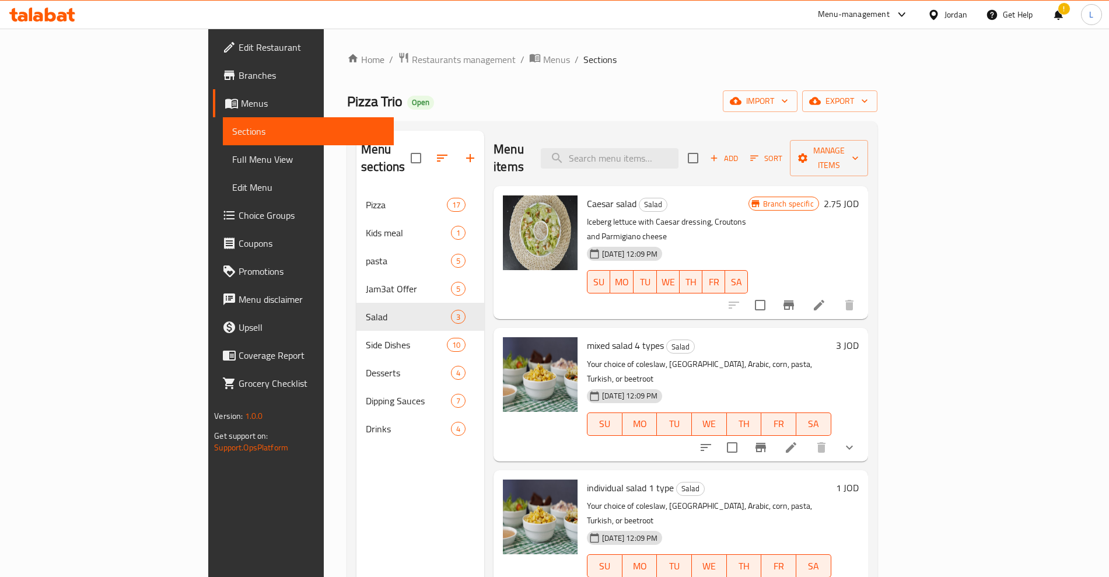
click at [587, 195] on span "Caesar salad" at bounding box center [612, 203] width 50 height 17
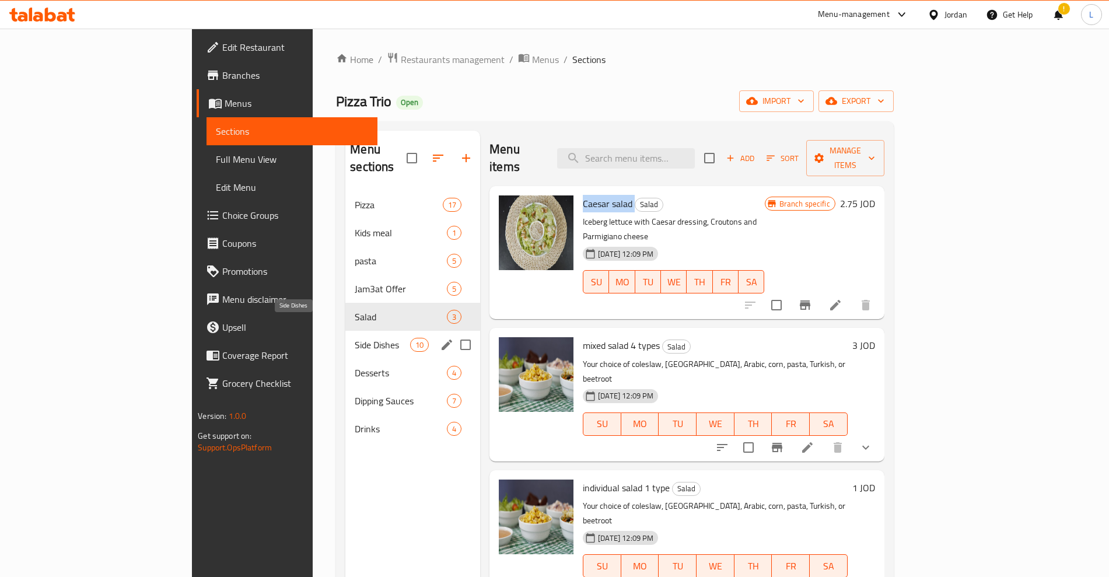
click at [355, 338] on span "Side Dishes" at bounding box center [382, 345] width 55 height 14
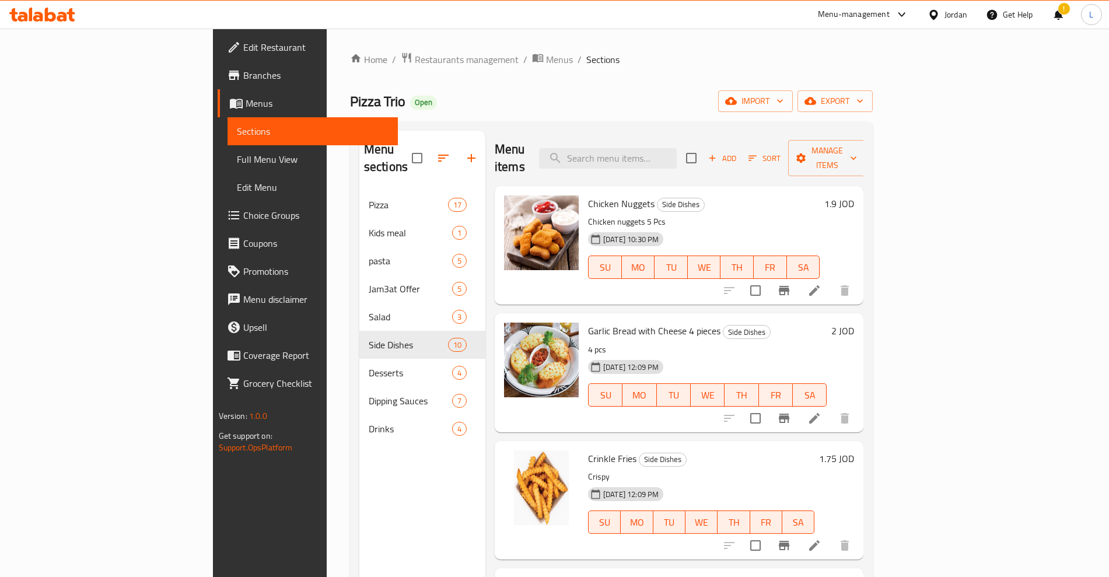
click at [588, 195] on span "Chicken Nuggets" at bounding box center [621, 203] width 66 height 17
drag, startPoint x: 534, startPoint y: 310, endPoint x: 583, endPoint y: 310, distance: 49.0
click at [583, 318] on div "Garlic Bread with Cheese 4 pieces Side Dishes 4 pcs [DATE] 12:09 PM SU MO TU WE…" at bounding box center [707, 372] width 248 height 109
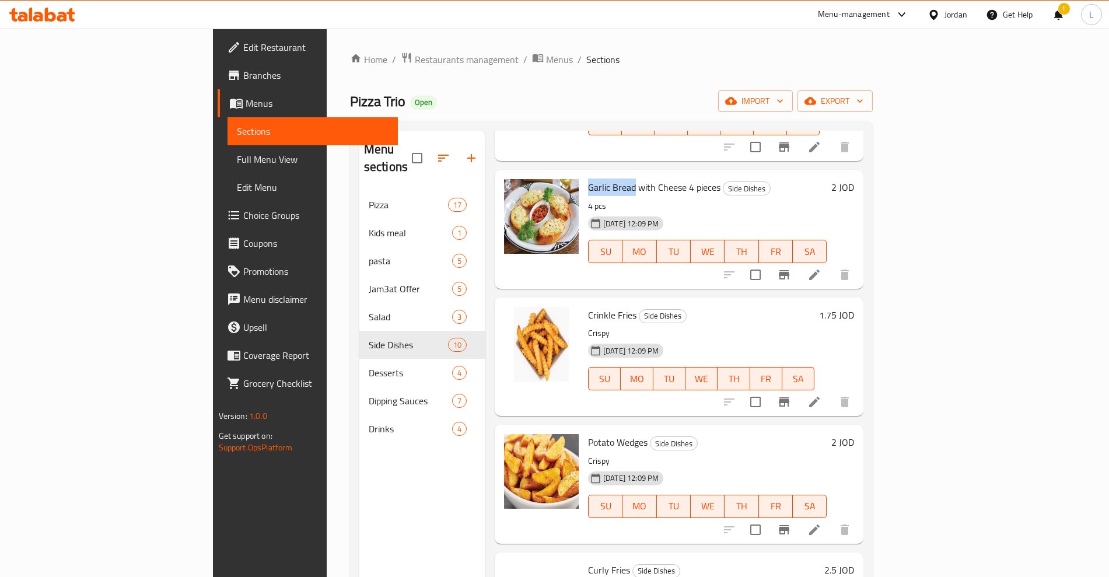
scroll to position [146, 0]
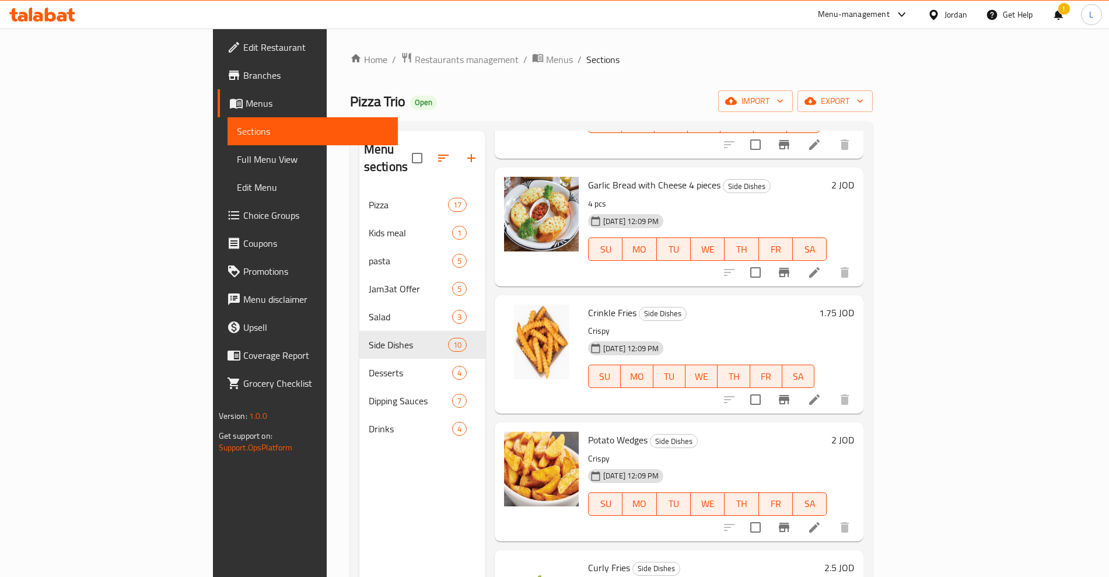
click at [588, 304] on span "Crinkle Fries" at bounding box center [612, 312] width 48 height 17
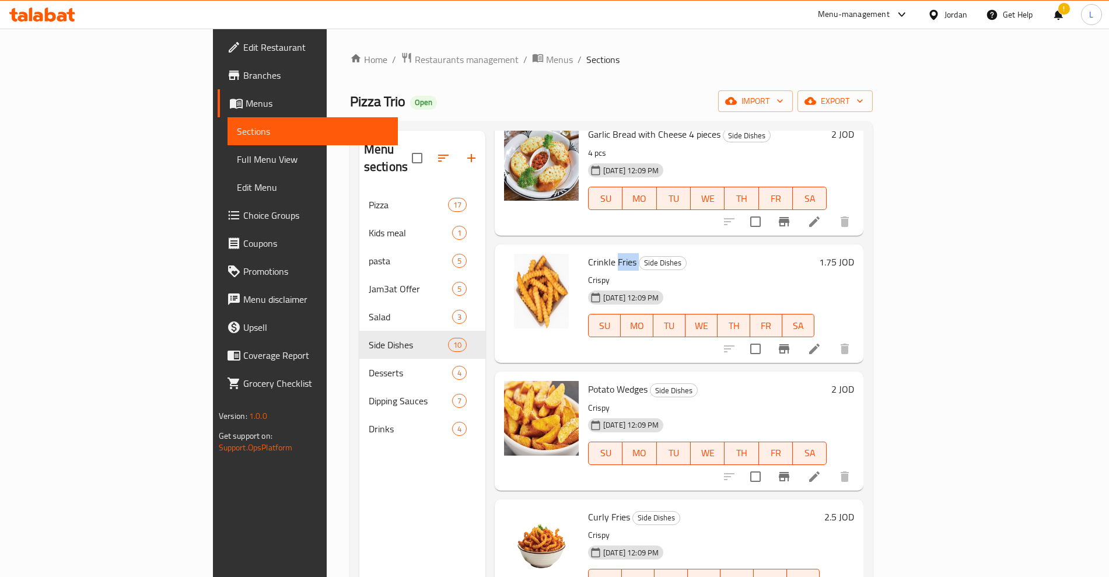
scroll to position [292, 0]
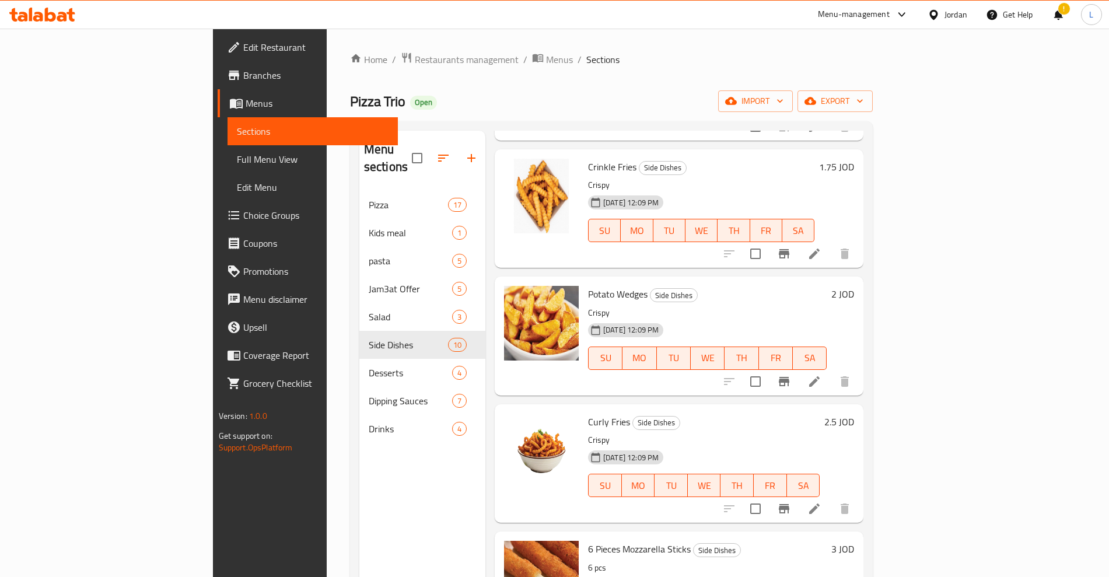
click at [588, 285] on span "Potato Wedges" at bounding box center [617, 293] width 59 height 17
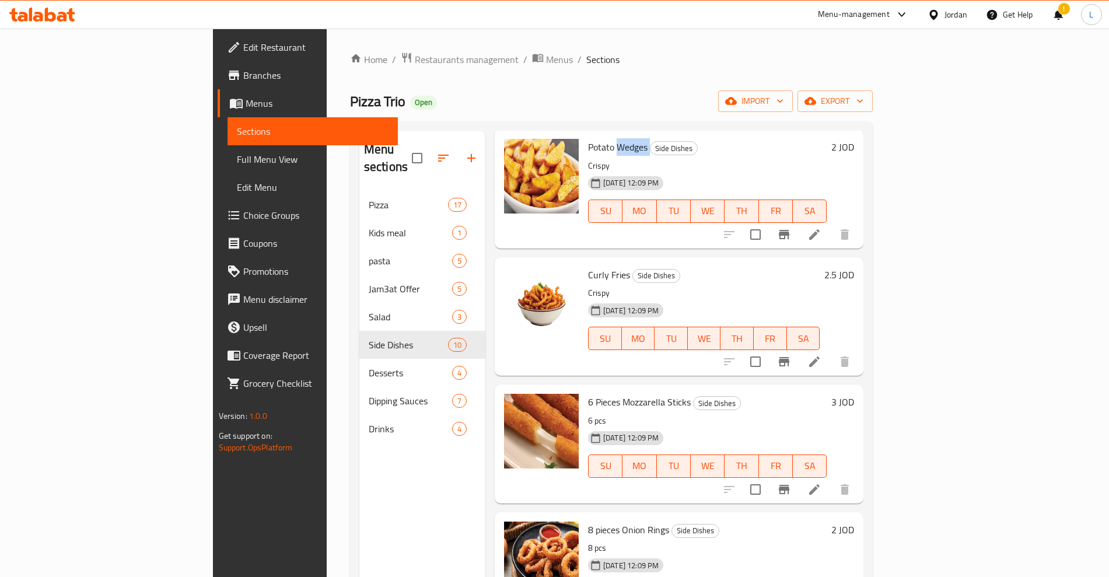
scroll to position [510, 0]
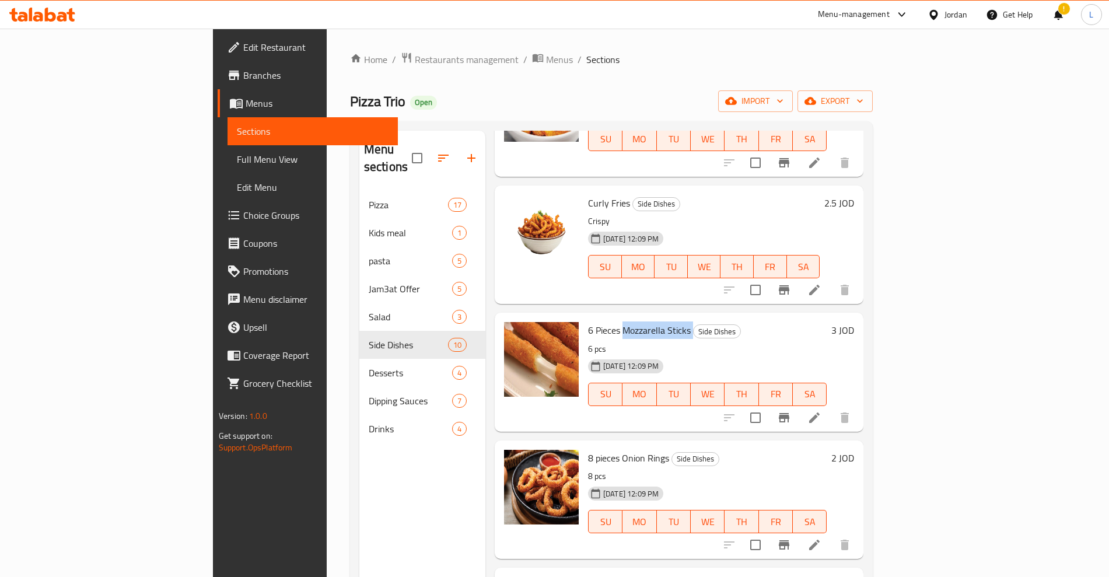
drag, startPoint x: 569, startPoint y: 315, endPoint x: 639, endPoint y: 310, distance: 69.6
click at [639, 322] on h6 "6 Pieces Mozzarella Sticks Side Dishes" at bounding box center [707, 330] width 239 height 16
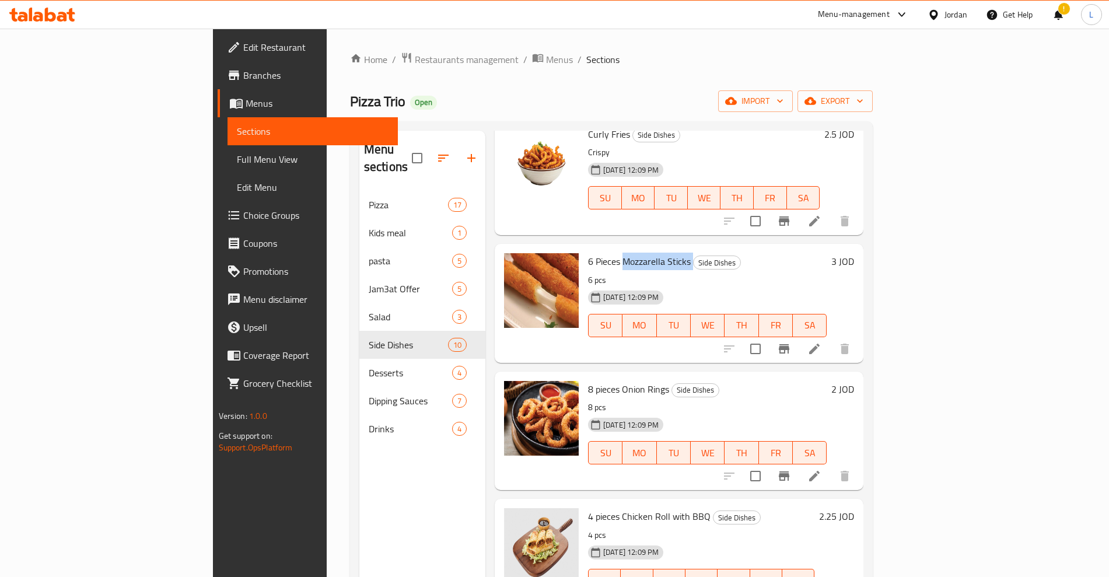
scroll to position [656, 0]
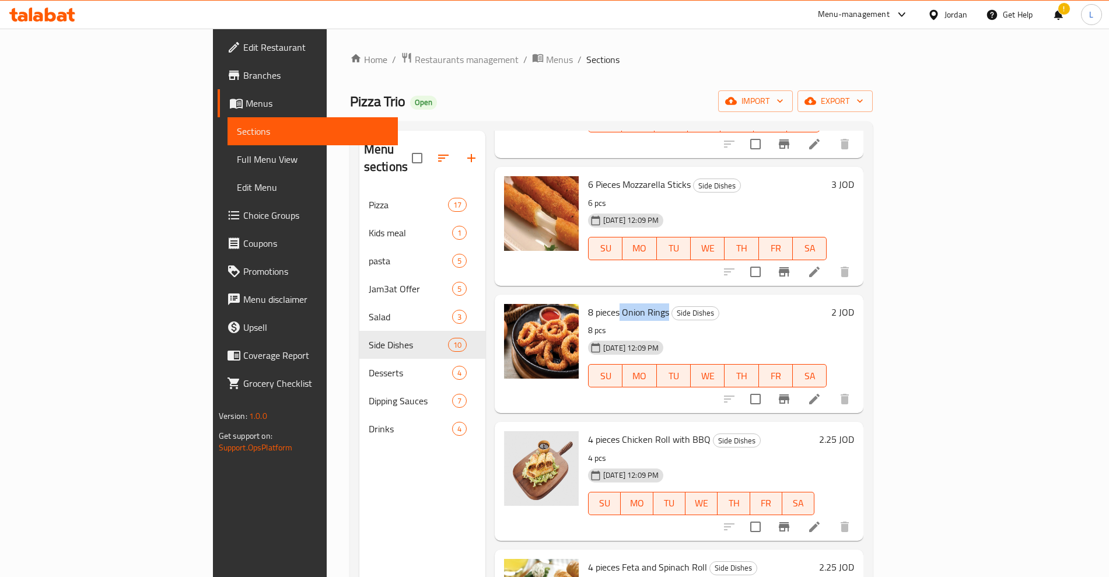
drag, startPoint x: 567, startPoint y: 295, endPoint x: 616, endPoint y: 294, distance: 49.6
click at [616, 304] on h6 "8 pieces Onion Rings Side Dishes" at bounding box center [707, 312] width 239 height 16
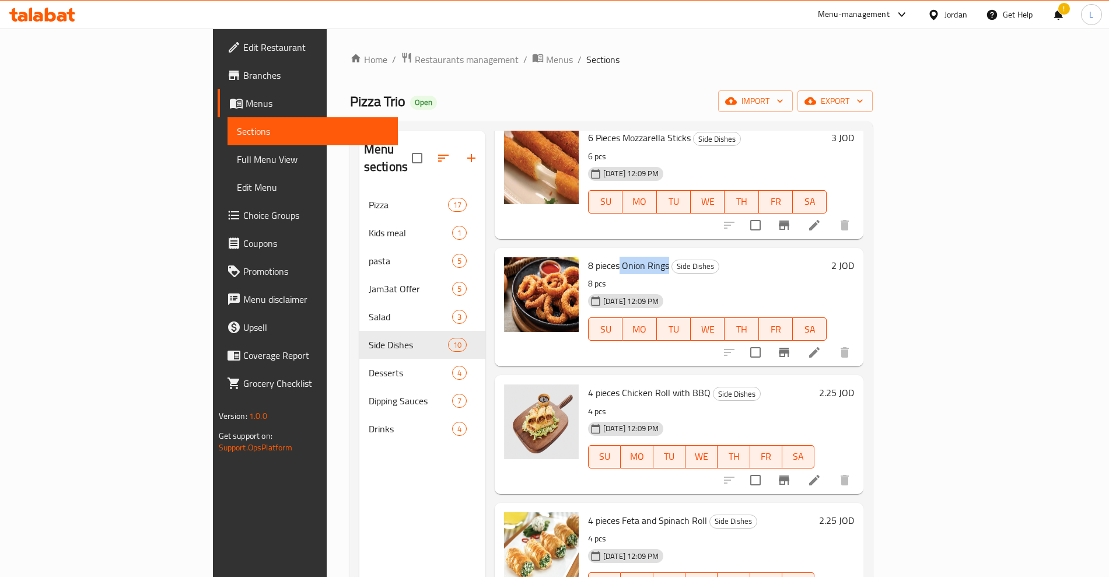
scroll to position [727, 0]
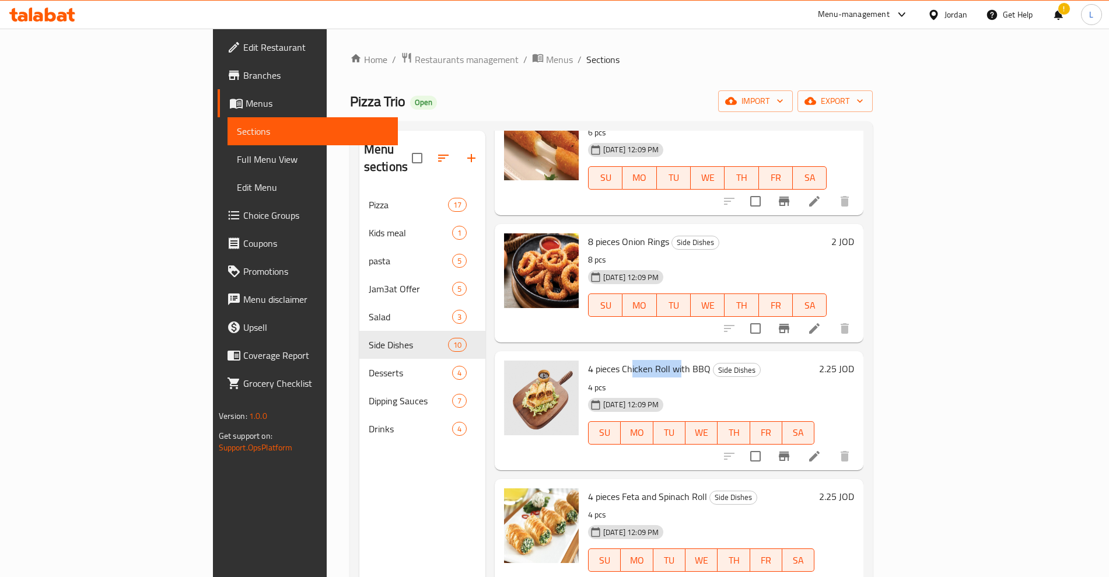
drag, startPoint x: 569, startPoint y: 350, endPoint x: 618, endPoint y: 352, distance: 48.4
click at [618, 360] on span "4 pieces Chicken Roll with BBQ" at bounding box center [649, 368] width 122 height 17
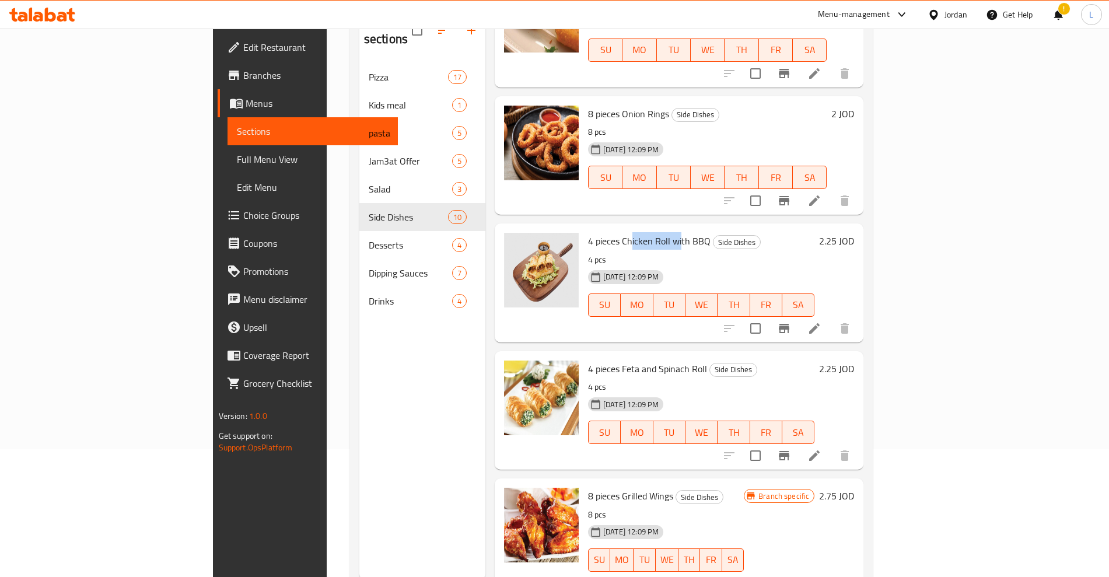
scroll to position [146, 0]
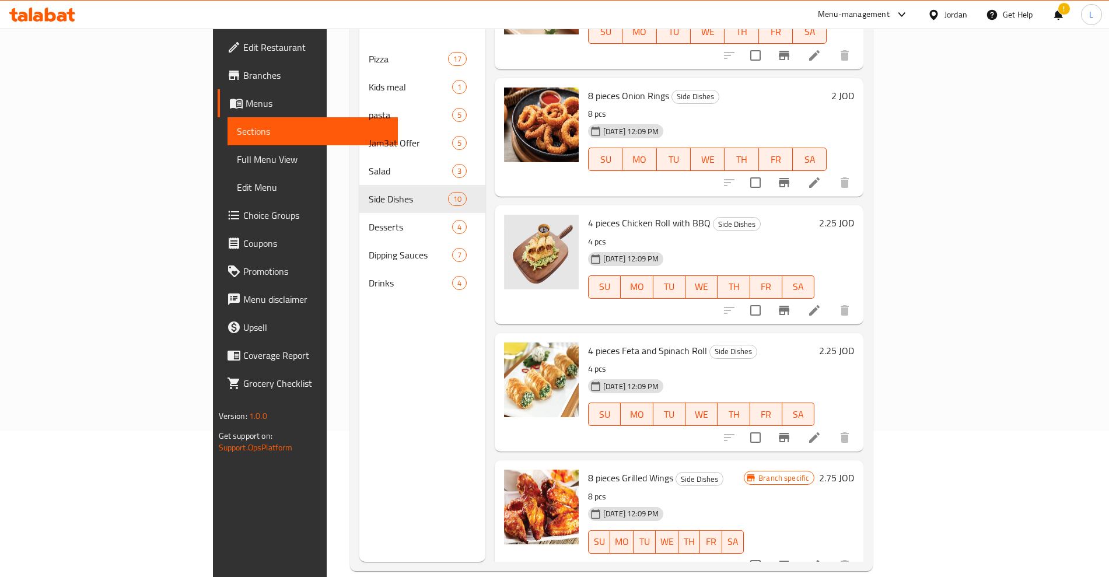
click at [588, 342] on span "4 pieces Feta and Spinach Roll" at bounding box center [647, 350] width 119 height 17
drag, startPoint x: 605, startPoint y: 335, endPoint x: 653, endPoint y: 340, distance: 47.5
click at [653, 342] on span "4 pieces Feta and Spinach Roll" at bounding box center [647, 350] width 119 height 17
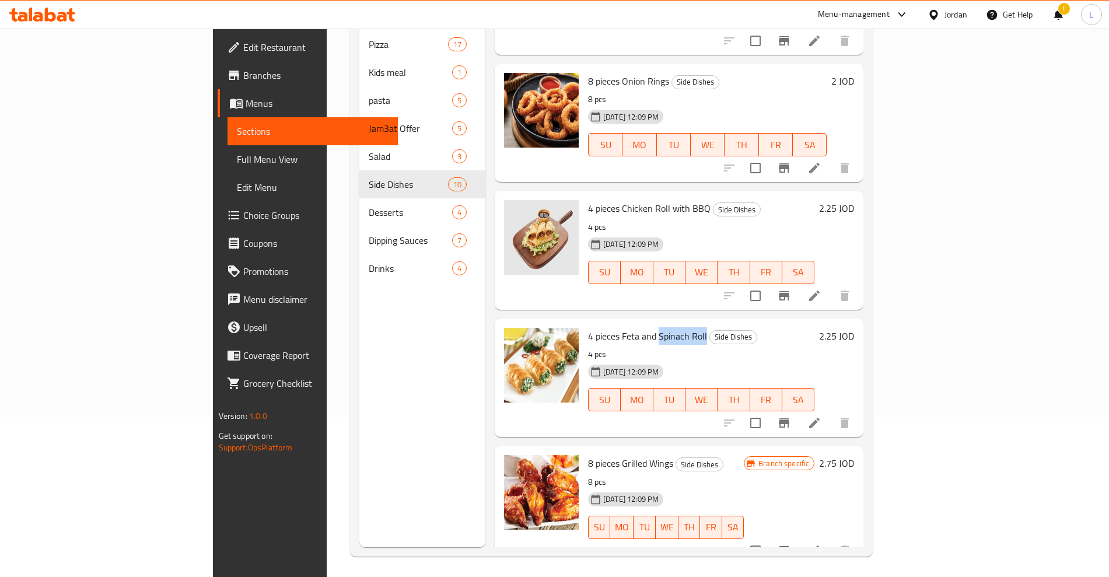
scroll to position [163, 0]
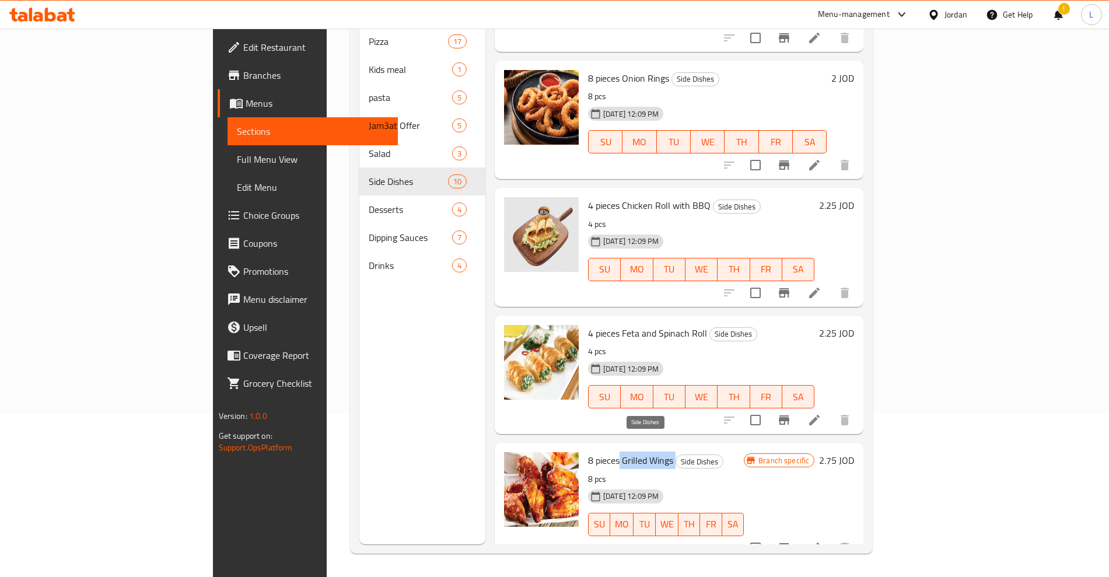
drag, startPoint x: 567, startPoint y: 443, endPoint x: 622, endPoint y: 445, distance: 54.8
click at [622, 452] on h6 "8 pieces Grilled Wings Side Dishes" at bounding box center [666, 460] width 156 height 16
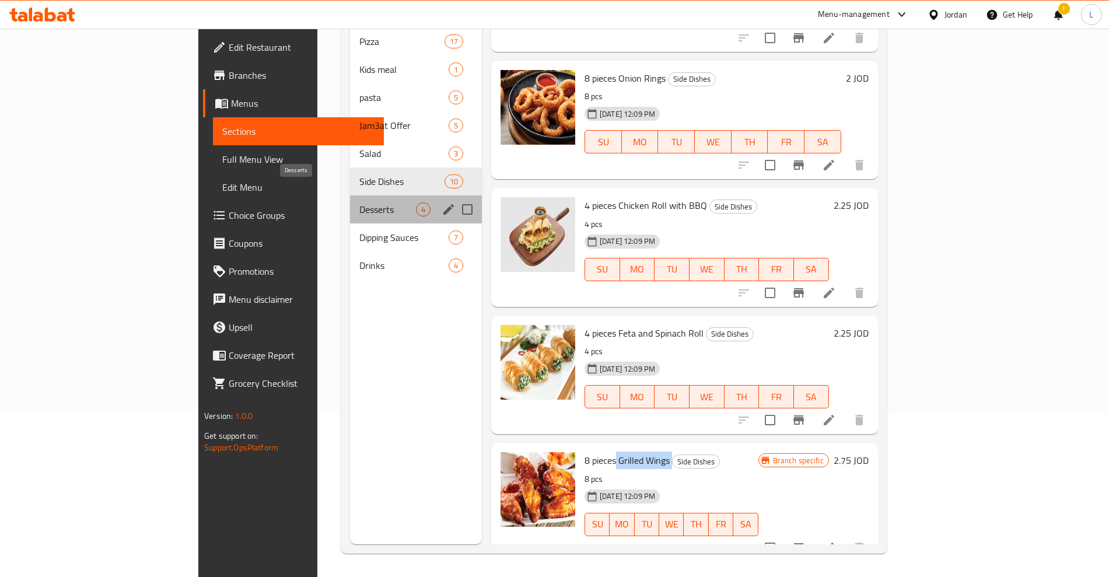
click at [359, 202] on span "Desserts" at bounding box center [387, 209] width 57 height 14
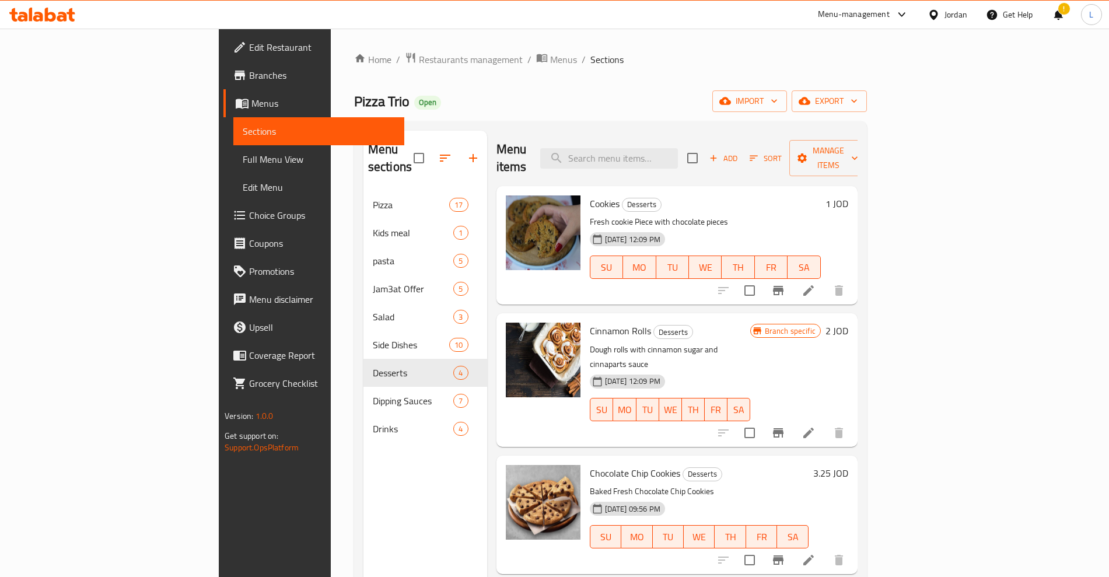
click at [590, 195] on span "Cookies" at bounding box center [605, 203] width 30 height 17
click at [590, 322] on span "Cinnamon Rolls" at bounding box center [620, 330] width 61 height 17
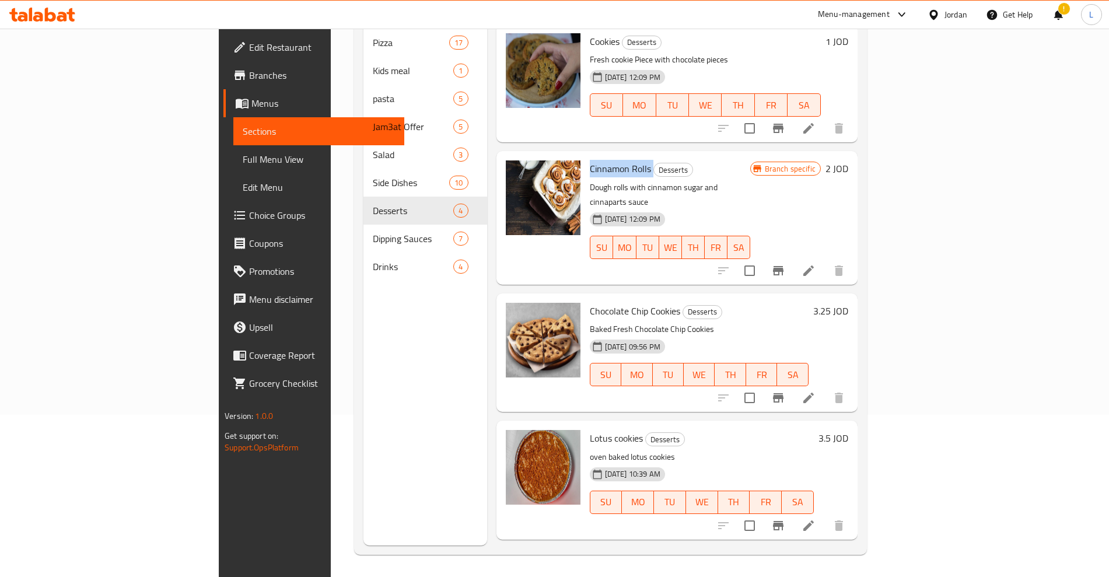
scroll to position [163, 0]
click at [590, 301] on span "Chocolate Chip Cookies" at bounding box center [635, 309] width 90 height 17
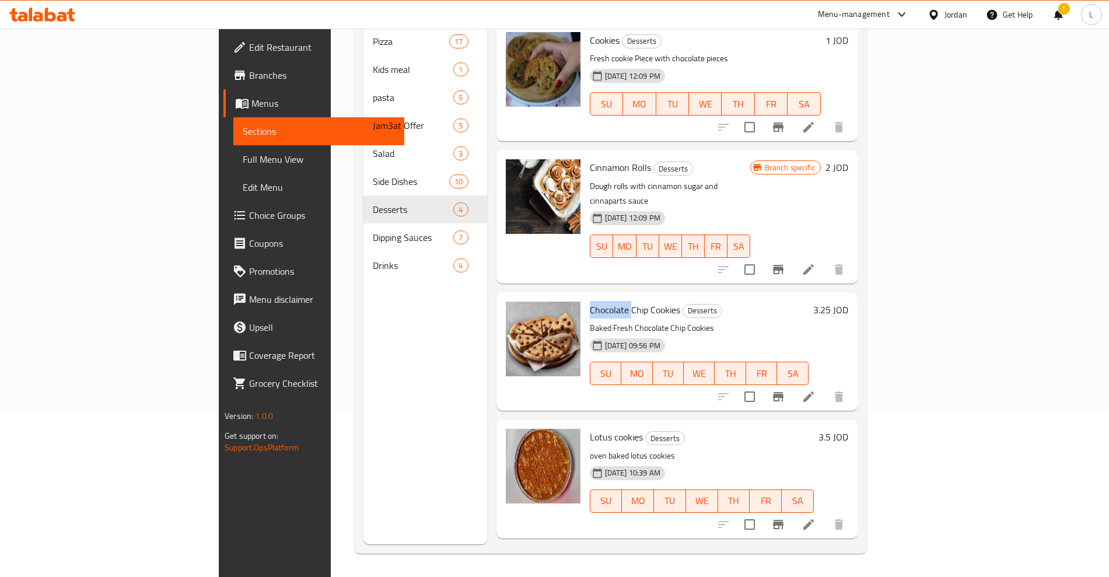
click at [590, 301] on span "Chocolate Chip Cookies" at bounding box center [635, 309] width 90 height 17
click at [585, 297] on div "Chocolate Chip Cookies Desserts Baked Fresh Chocolate Chip Cookies [DATE] 09:56…" at bounding box center [699, 351] width 228 height 109
drag, startPoint x: 534, startPoint y: 285, endPoint x: 591, endPoint y: 285, distance: 57.2
click at [591, 297] on div "Chocolate Chip Cookies Desserts Baked Fresh Chocolate Chip Cookies [DATE] 09:56…" at bounding box center [699, 351] width 228 height 109
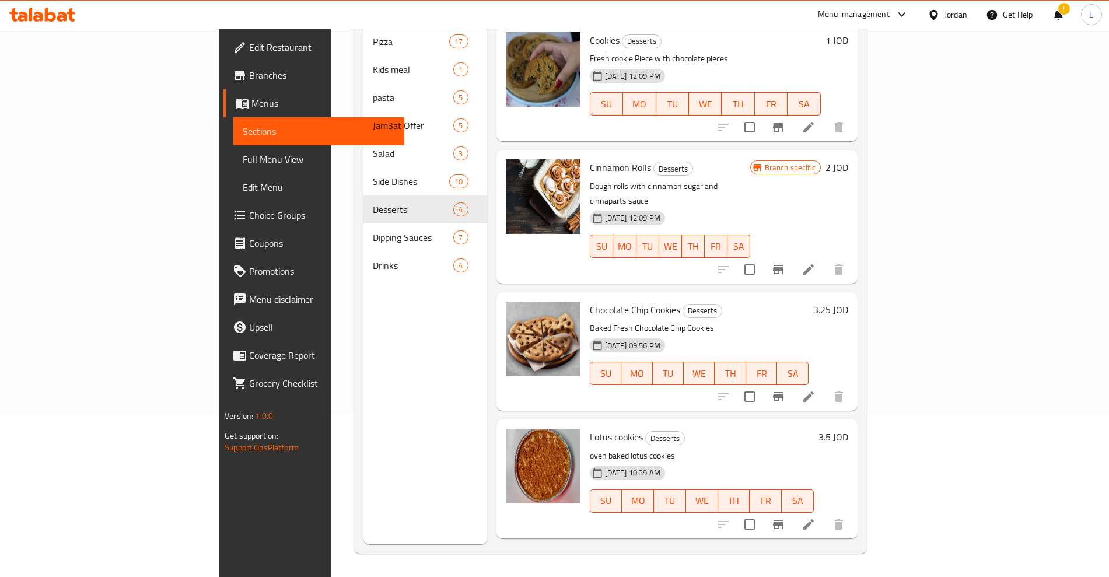
click at [590, 428] on span "Lotus cookies" at bounding box center [616, 436] width 53 height 17
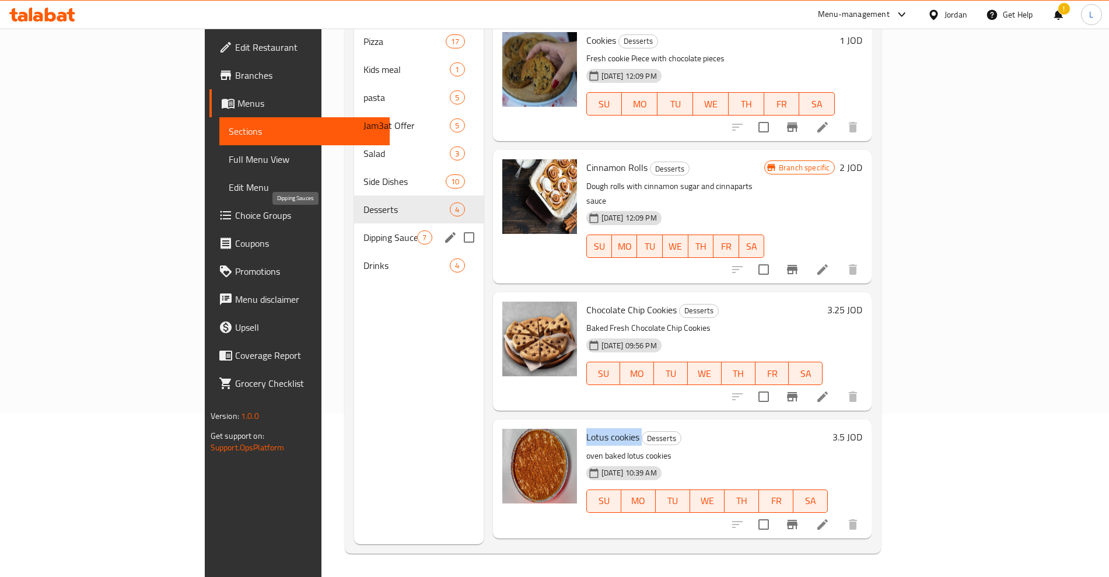
click at [363, 230] on span "Dipping Sauces" at bounding box center [390, 237] width 54 height 14
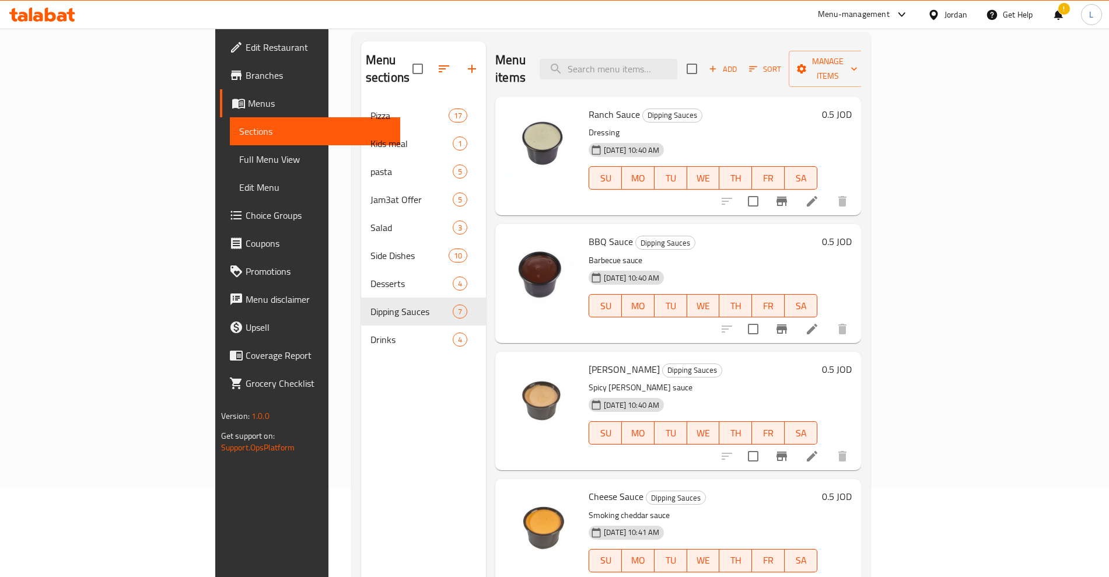
scroll to position [17, 0]
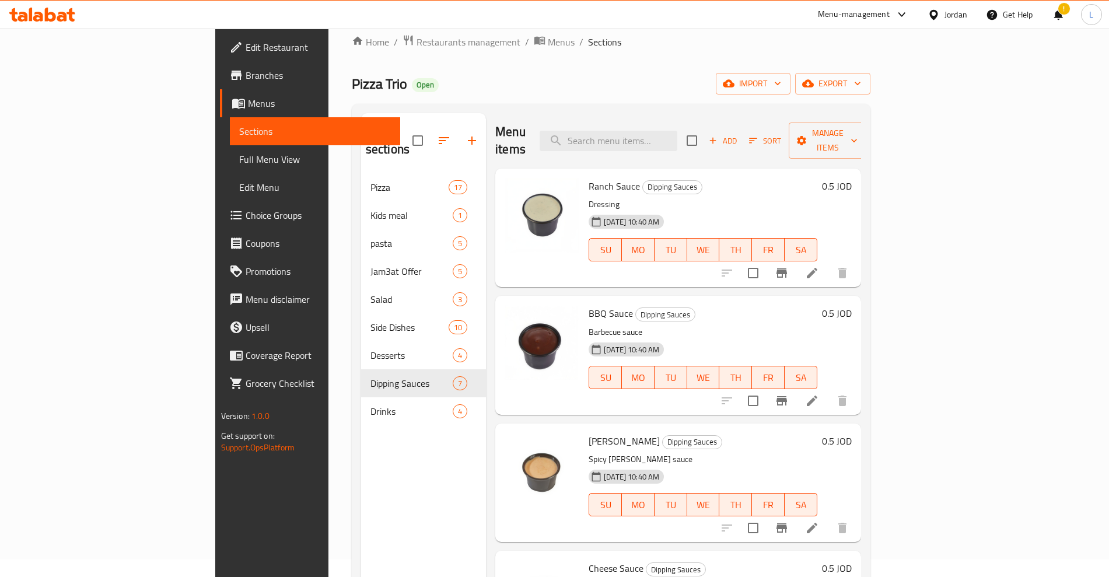
click at [588, 177] on span "Ranch Sauce" at bounding box center [613, 185] width 51 height 17
click at [361, 409] on nav "Pizza 17 Kids meal 1 pasta 5 Jam3at Offer 5 Salad 3 Side Dishes 10 Desserts 4 D…" at bounding box center [423, 299] width 125 height 261
